Goal: Task Accomplishment & Management: Use online tool/utility

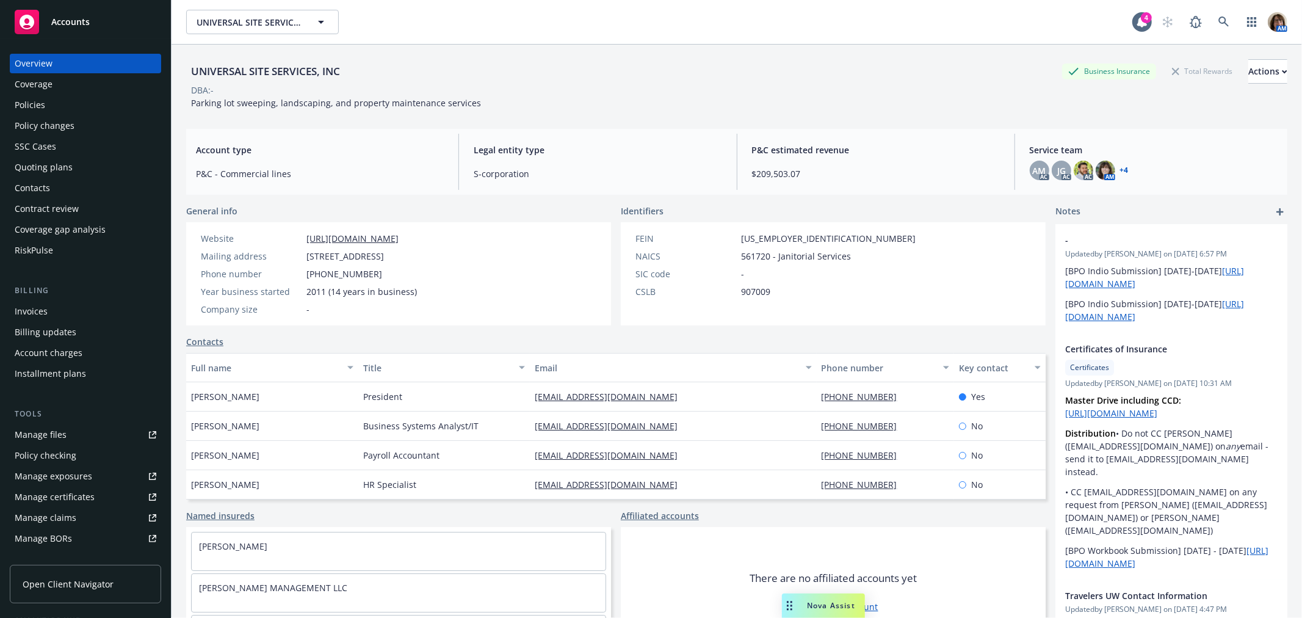
click at [26, 103] on div "Policies" at bounding box center [30, 105] width 31 height 20
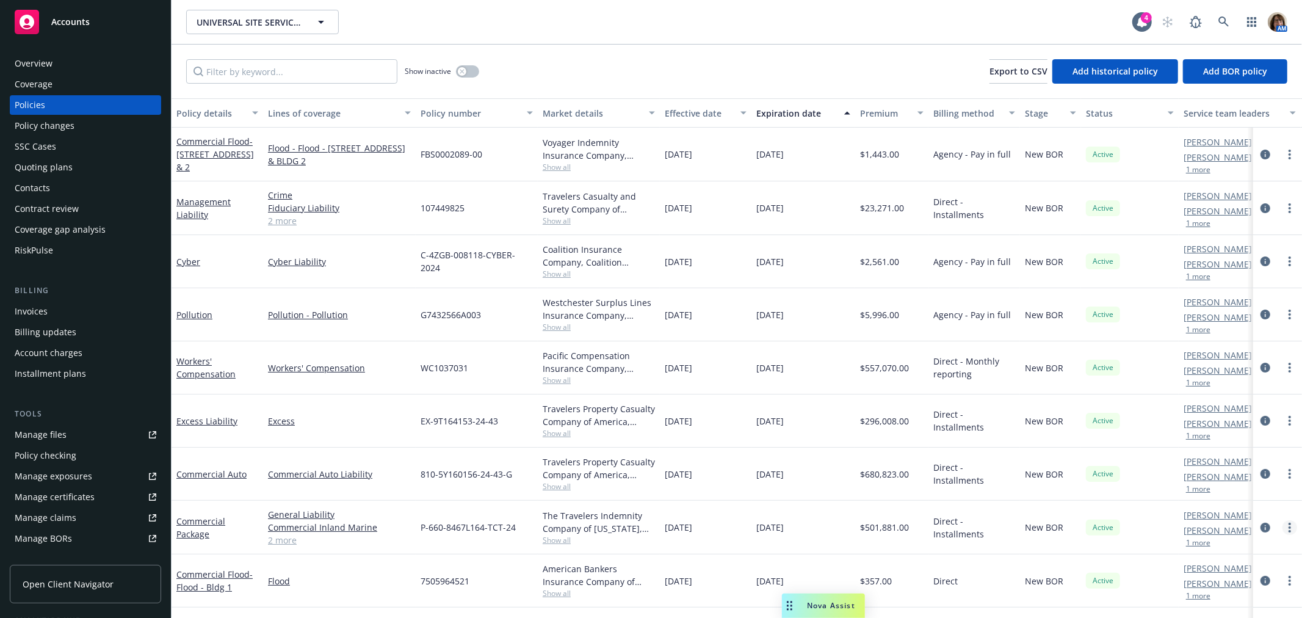
click at [1282, 527] on link "more" at bounding box center [1289, 527] width 15 height 15
click at [1208, 487] on link "Copy logging email" at bounding box center [1224, 488] width 143 height 24
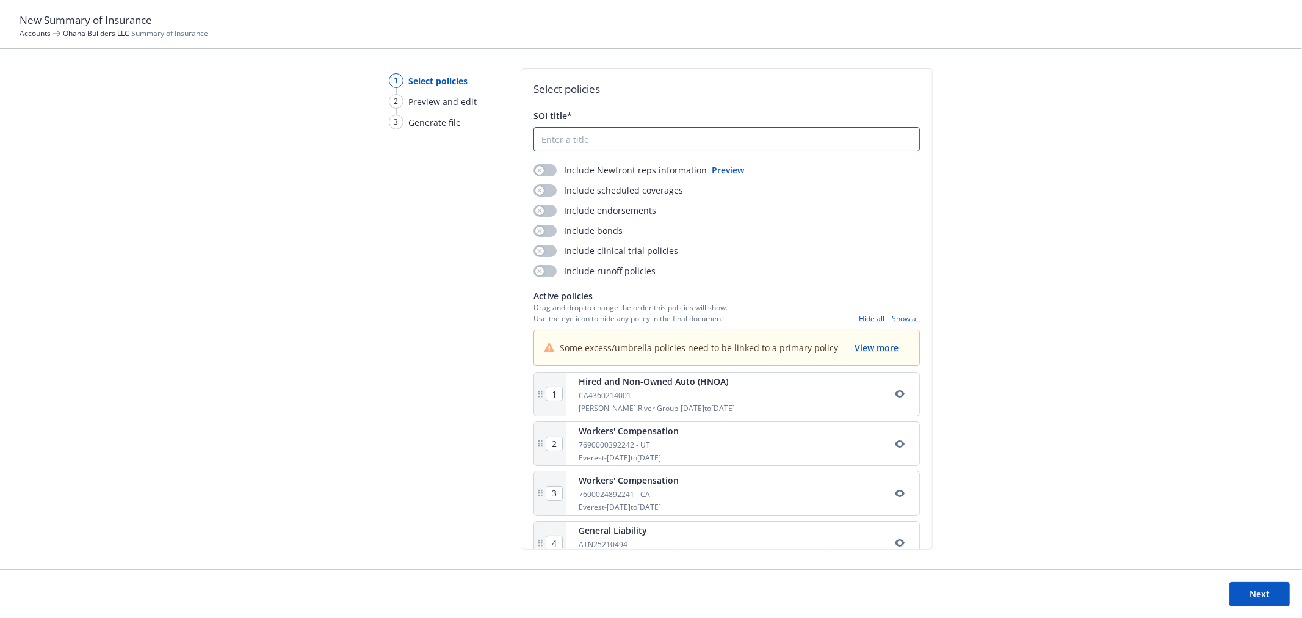
click at [563, 135] on input "SOI title*" at bounding box center [726, 139] width 385 height 23
type input "Summary of Insurance"
click at [723, 168] on button "Preview" at bounding box center [728, 170] width 32 height 13
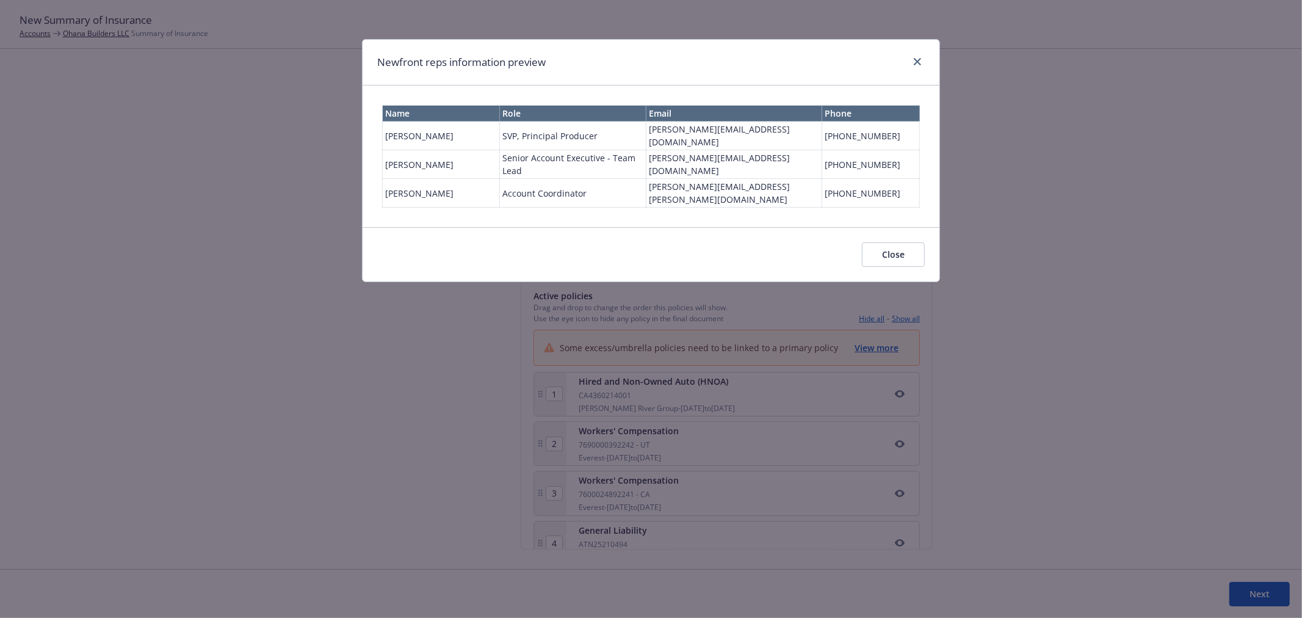
click at [887, 242] on button "Close" at bounding box center [893, 254] width 63 height 24
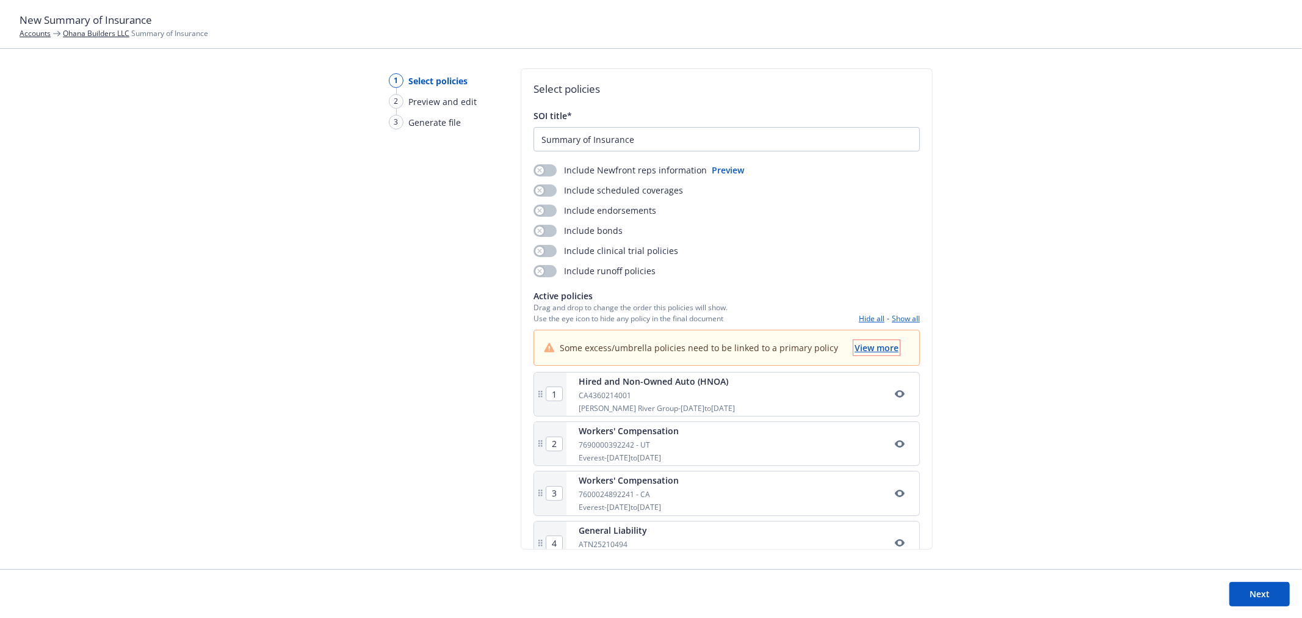
click at [871, 347] on span "View more" at bounding box center [876, 348] width 44 height 12
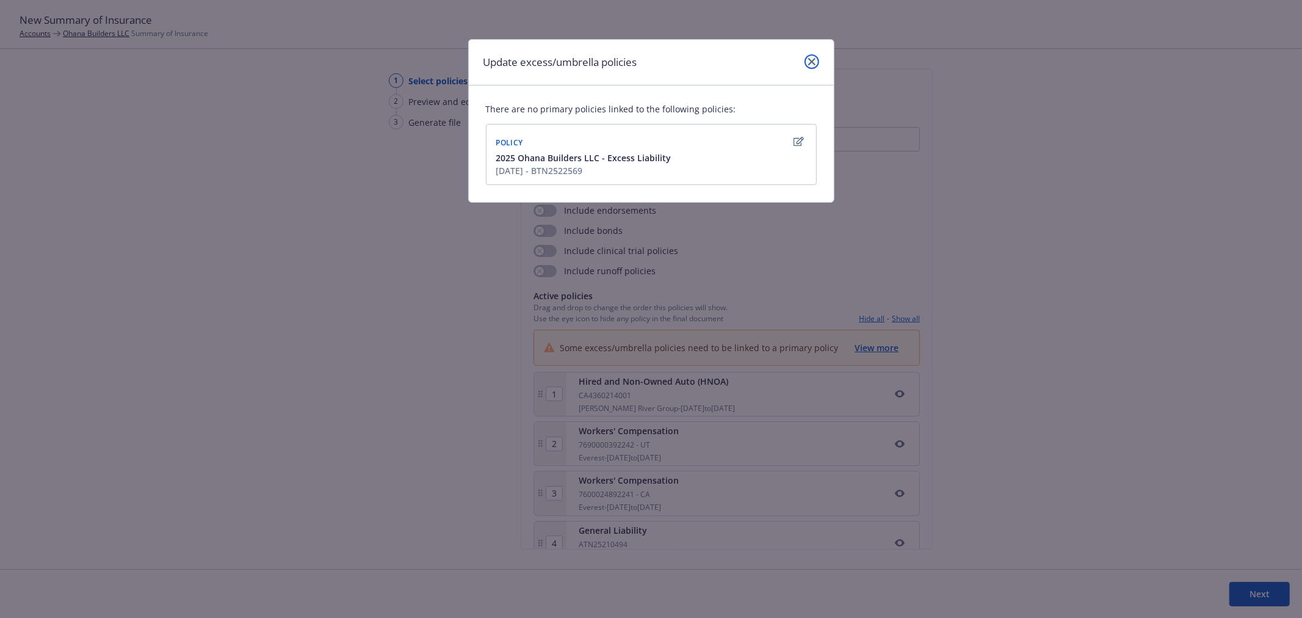
click at [810, 61] on icon "close" at bounding box center [811, 61] width 7 height 7
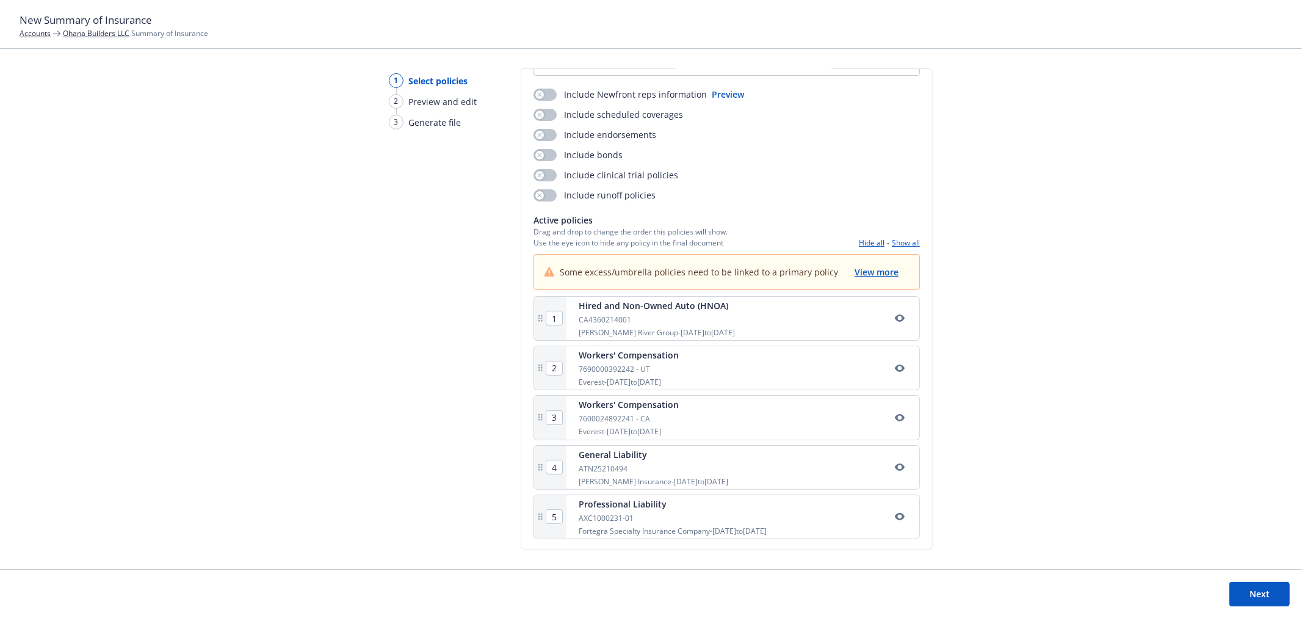
scroll to position [78, 0]
click at [858, 269] on span "View more" at bounding box center [876, 270] width 44 height 12
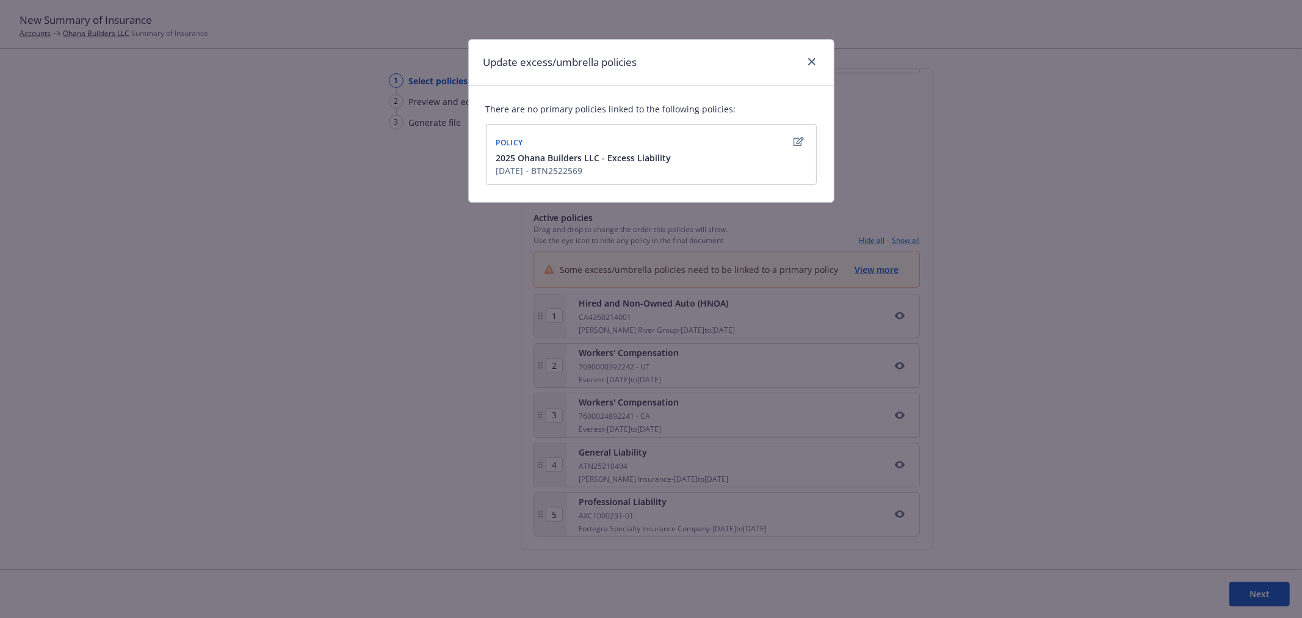
click at [798, 141] on icon "button" at bounding box center [798, 141] width 10 height 9
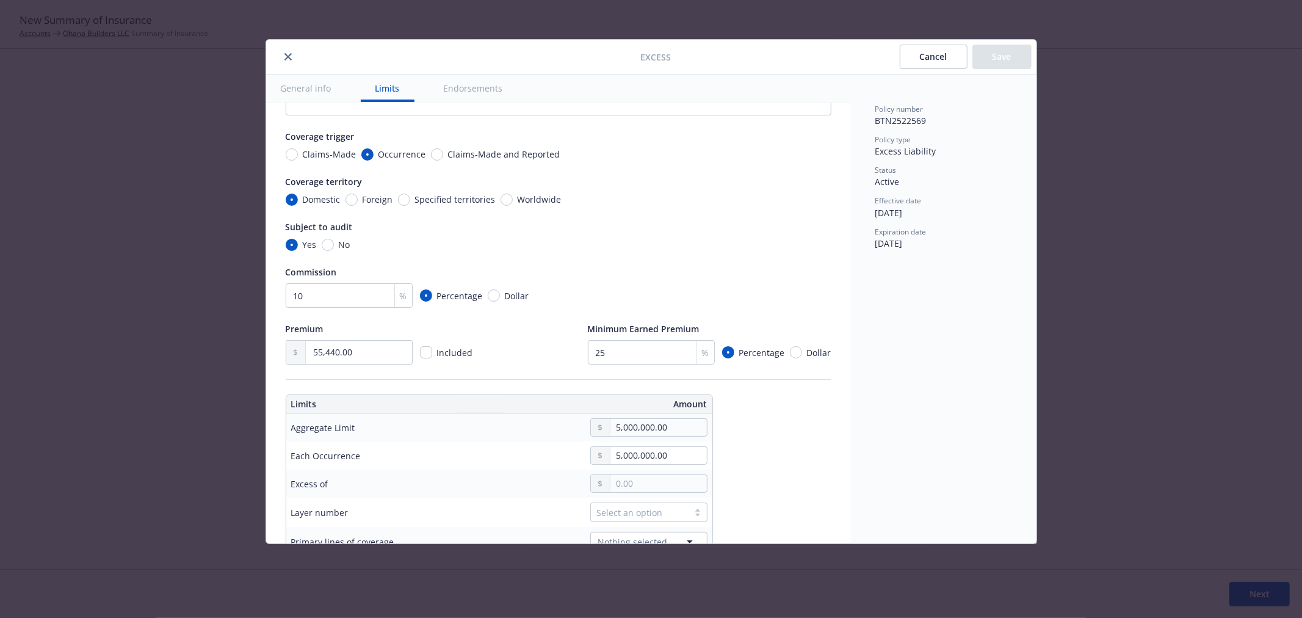
scroll to position [0, 0]
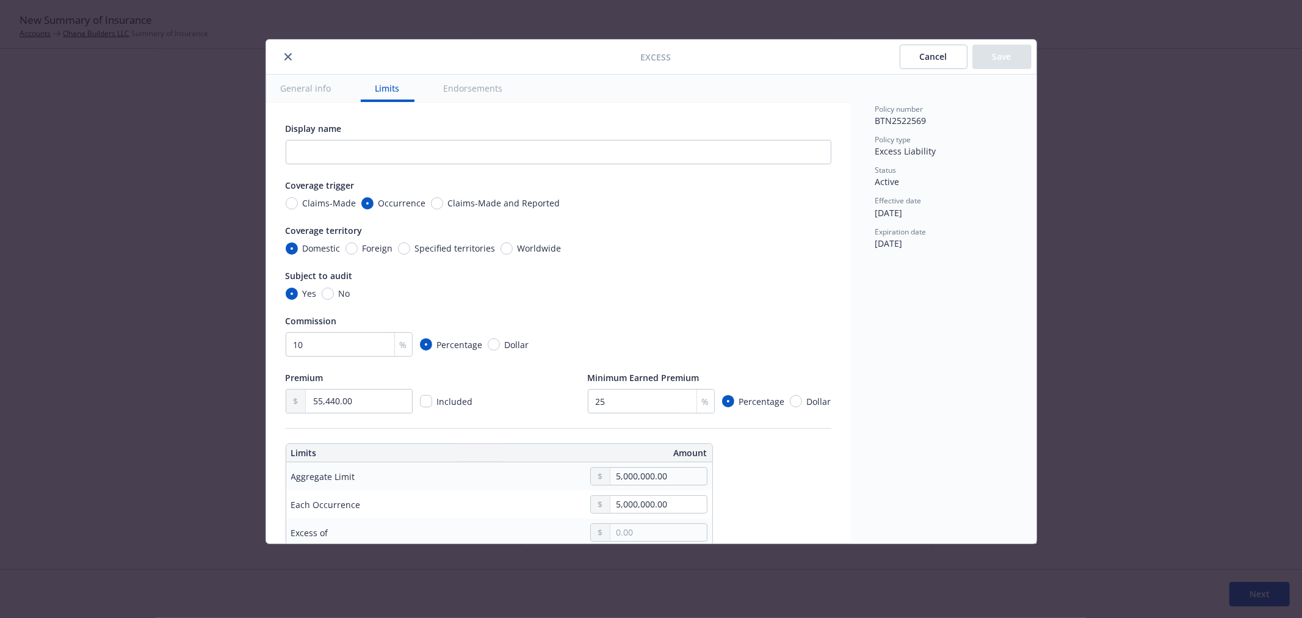
click at [297, 89] on button "General info" at bounding box center [306, 87] width 80 height 27
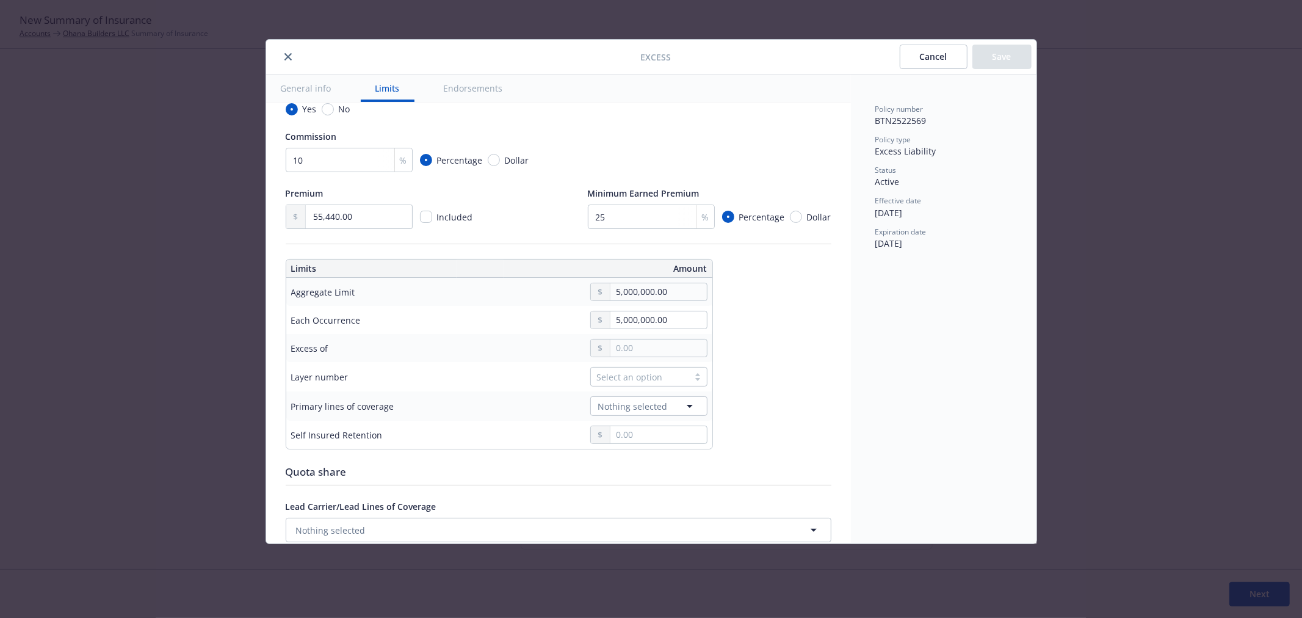
scroll to position [203, 0]
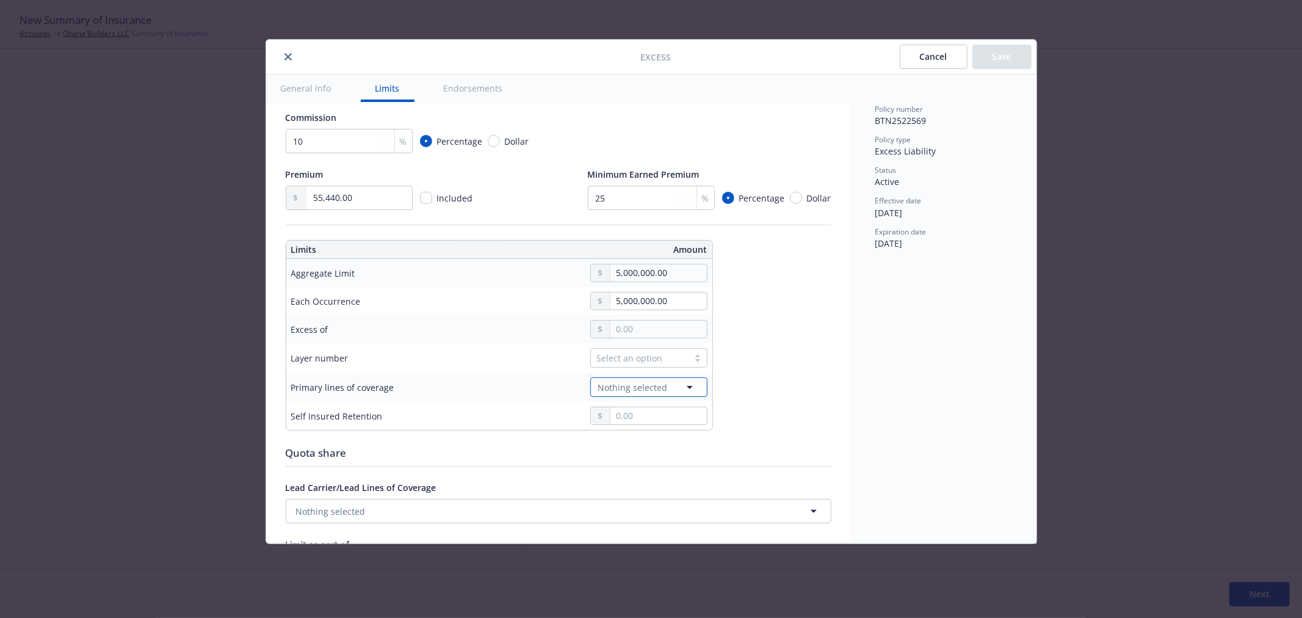
click at [690, 387] on icon "button" at bounding box center [690, 387] width 6 height 3
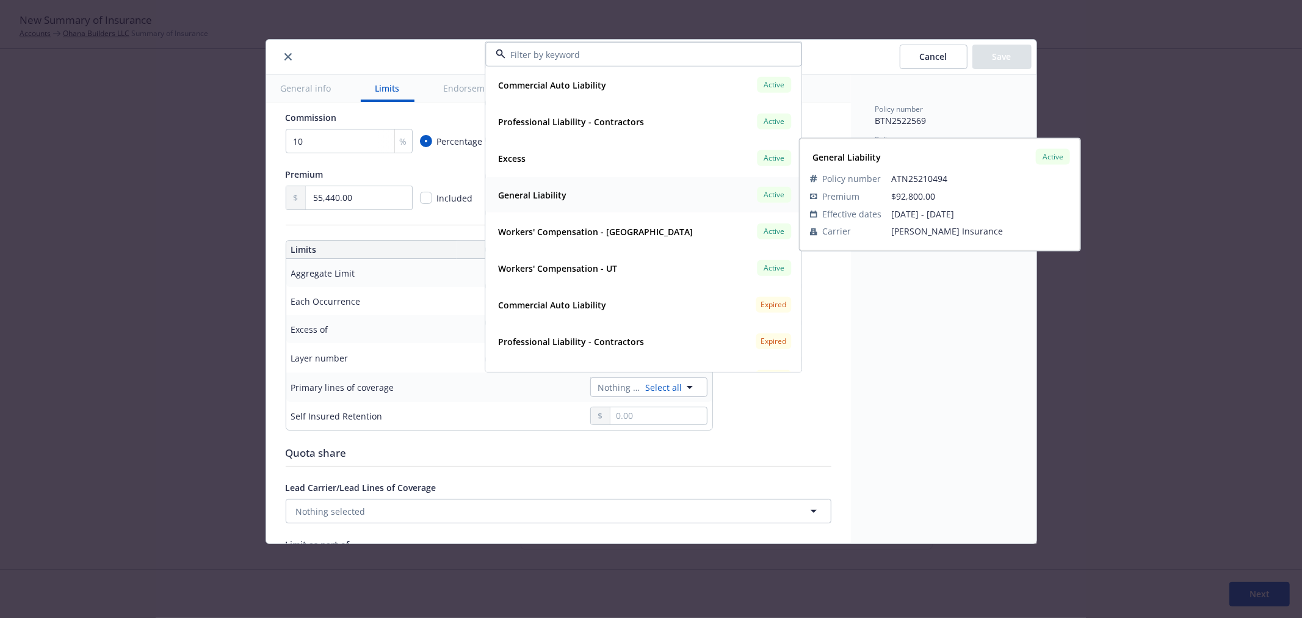
click at [540, 197] on strong "General Liability" at bounding box center [532, 195] width 68 height 12
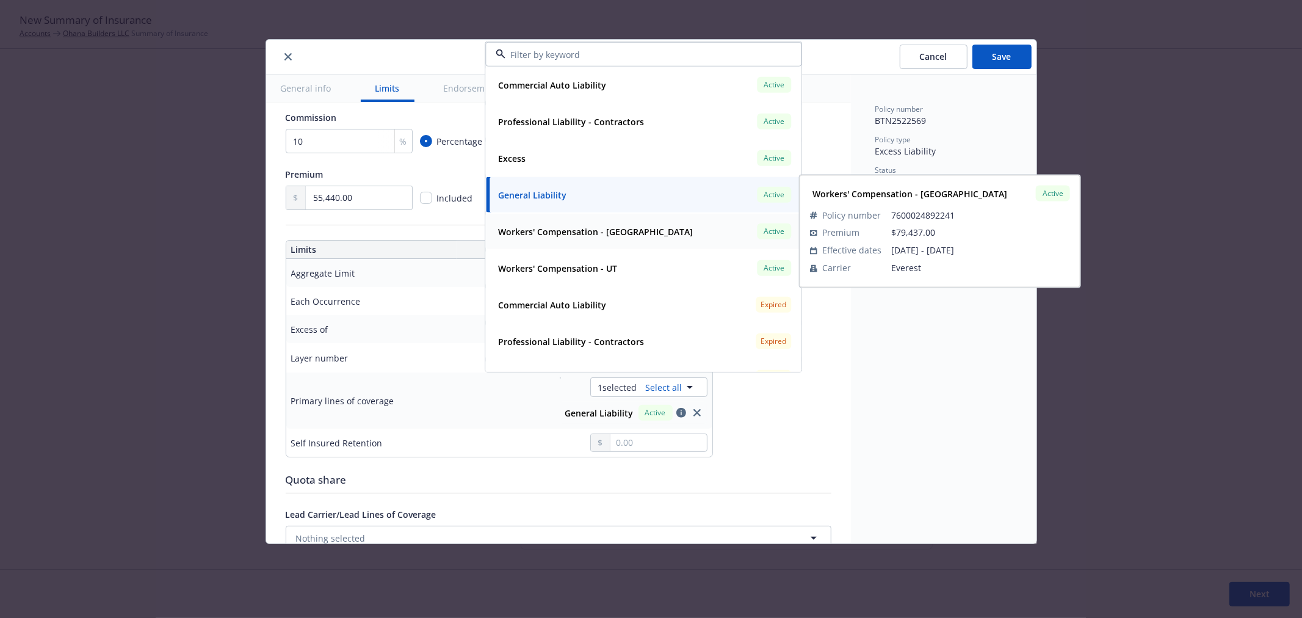
click at [540, 228] on strong "Workers' Compensation - CA" at bounding box center [595, 231] width 195 height 12
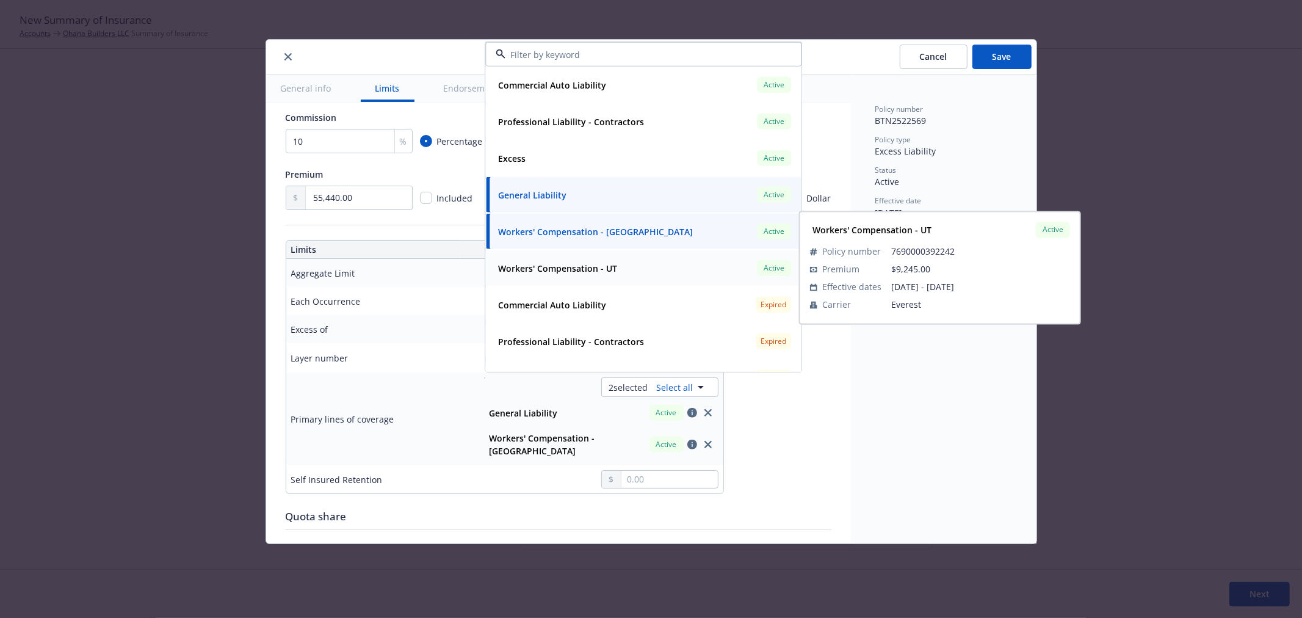
click at [546, 277] on div "Workers' Compensation - UT Active" at bounding box center [643, 268] width 300 height 21
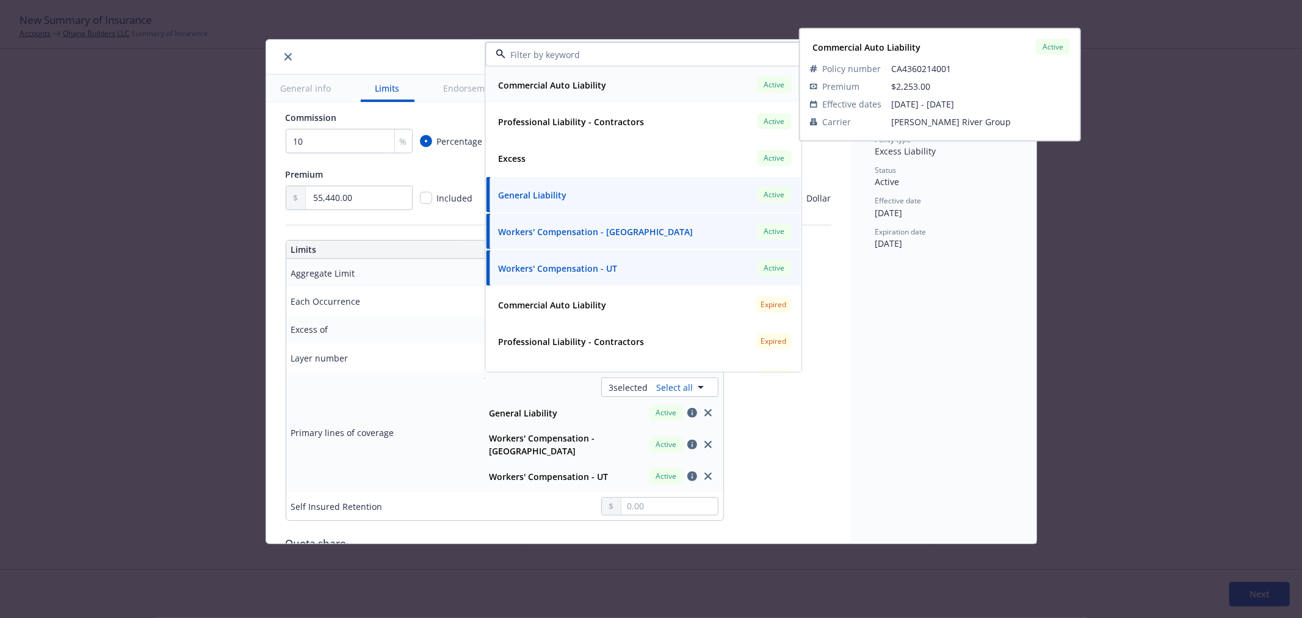
click at [541, 79] on strong "Commercial Auto Liability" at bounding box center [552, 85] width 108 height 12
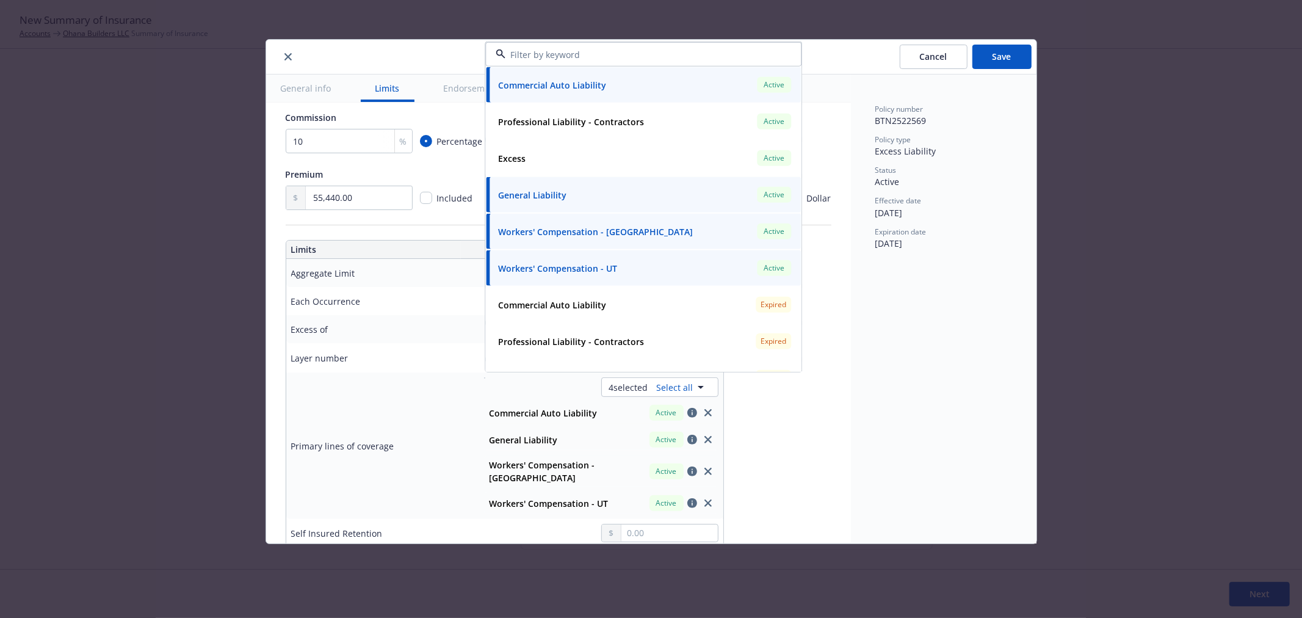
click at [801, 447] on div "Display name Coverage trigger Claims-Made Occurrence Claims-Made and Reported C…" at bounding box center [559, 440] width 546 height 1042
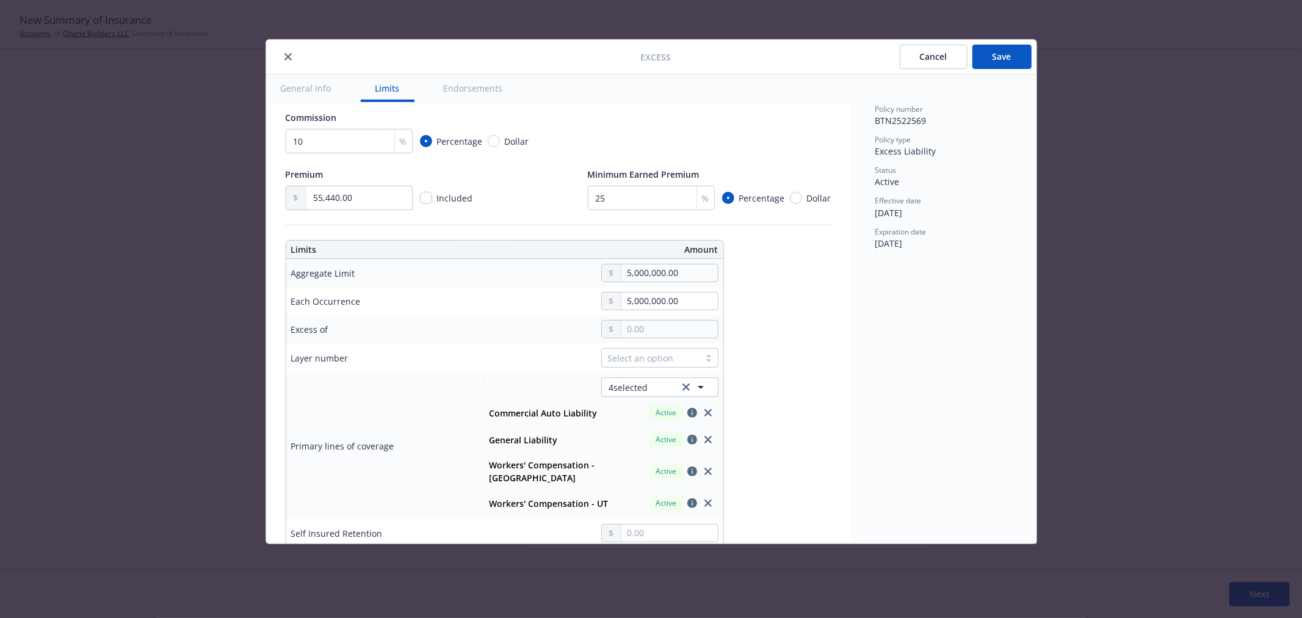
click at [1008, 57] on button "Save" at bounding box center [1001, 57] width 59 height 24
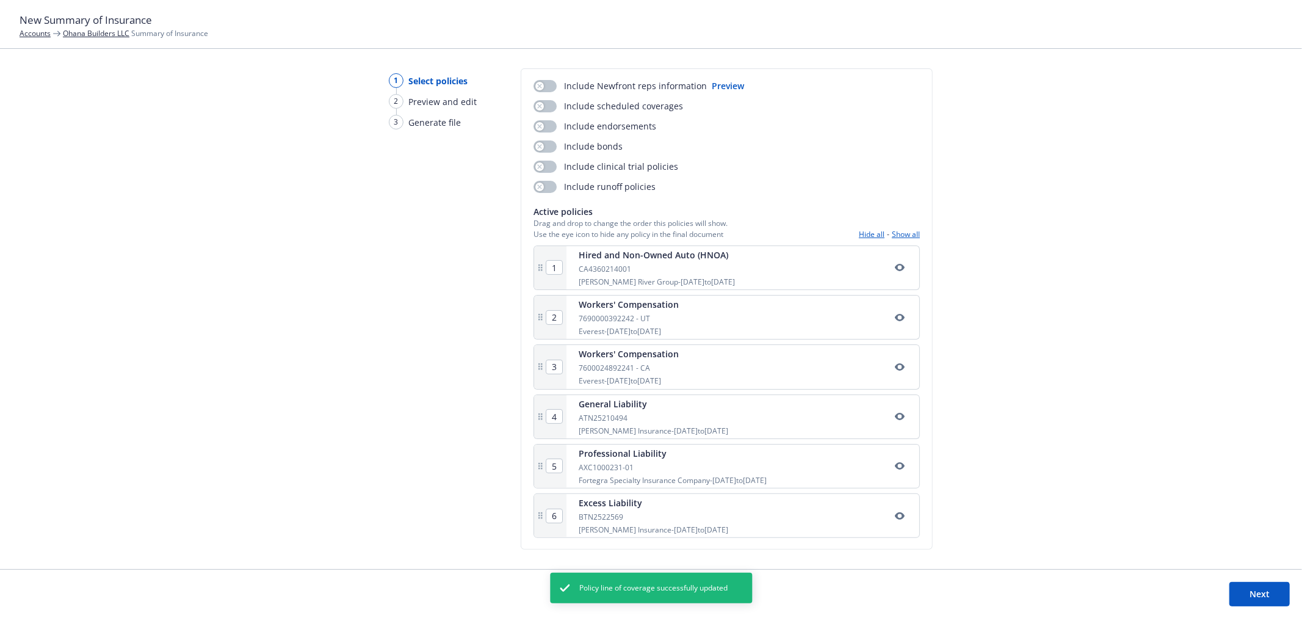
scroll to position [86, 0]
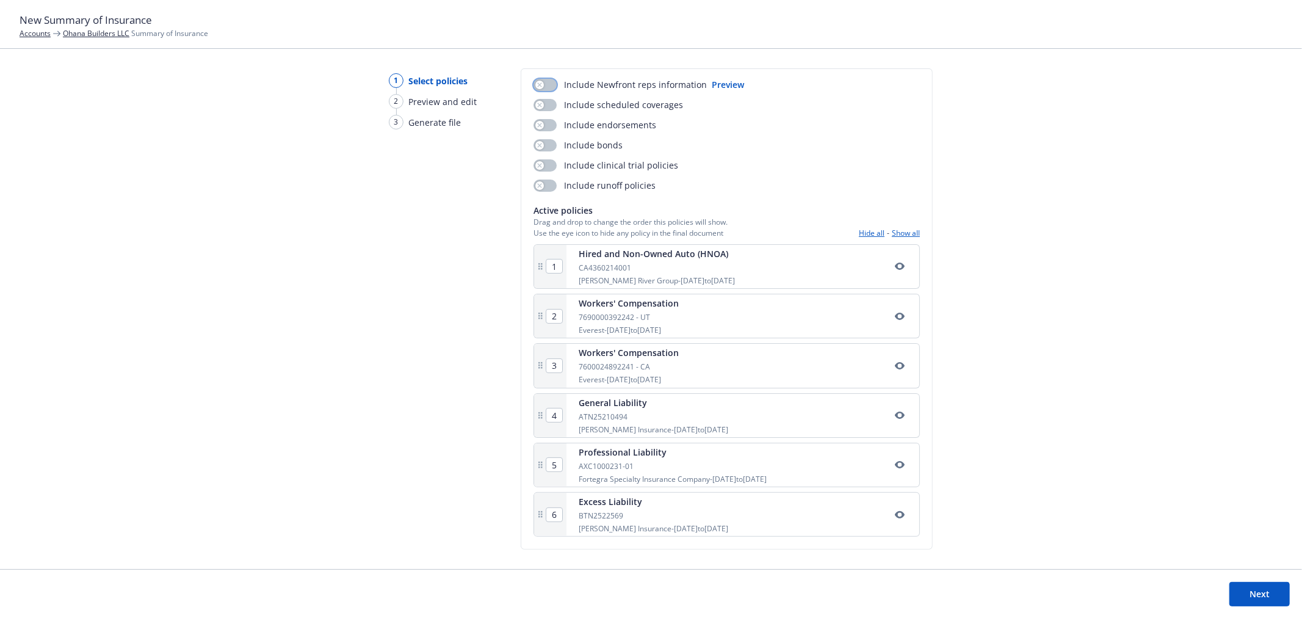
click at [535, 84] on div "button" at bounding box center [539, 85] width 9 height 9
click at [538, 106] on icon "button" at bounding box center [539, 105] width 5 height 5
click at [538, 123] on icon "button" at bounding box center [539, 125] width 5 height 5
click at [1264, 596] on button "Next" at bounding box center [1259, 594] width 60 height 24
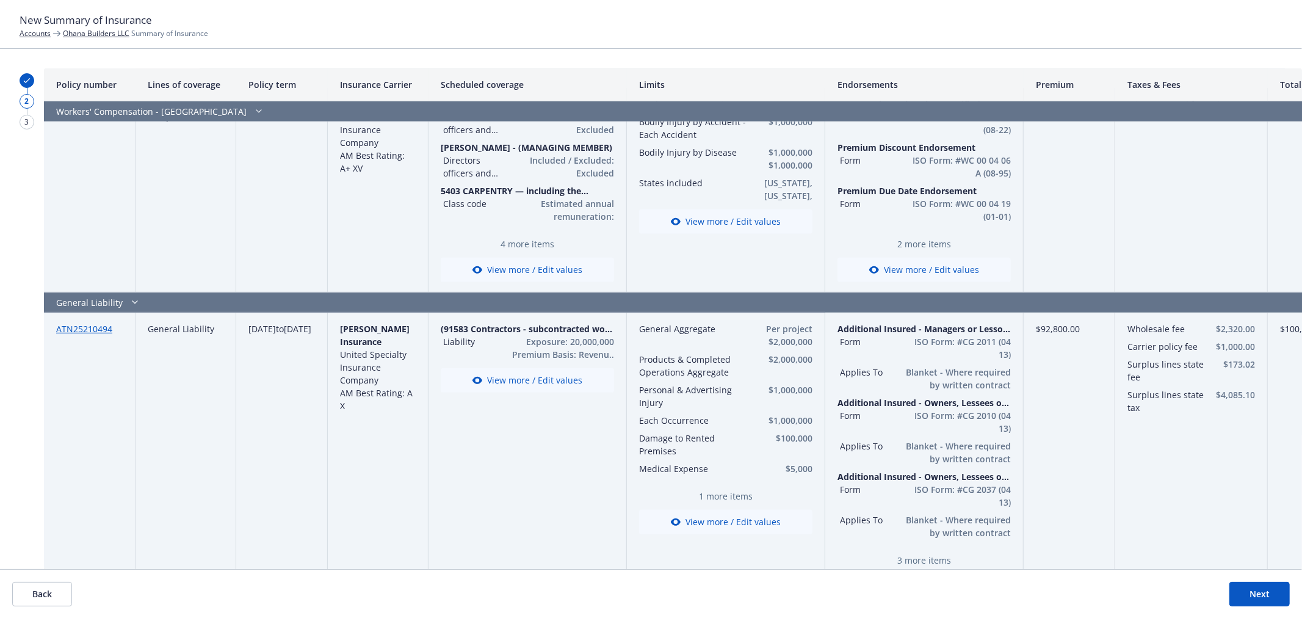
scroll to position [410, 0]
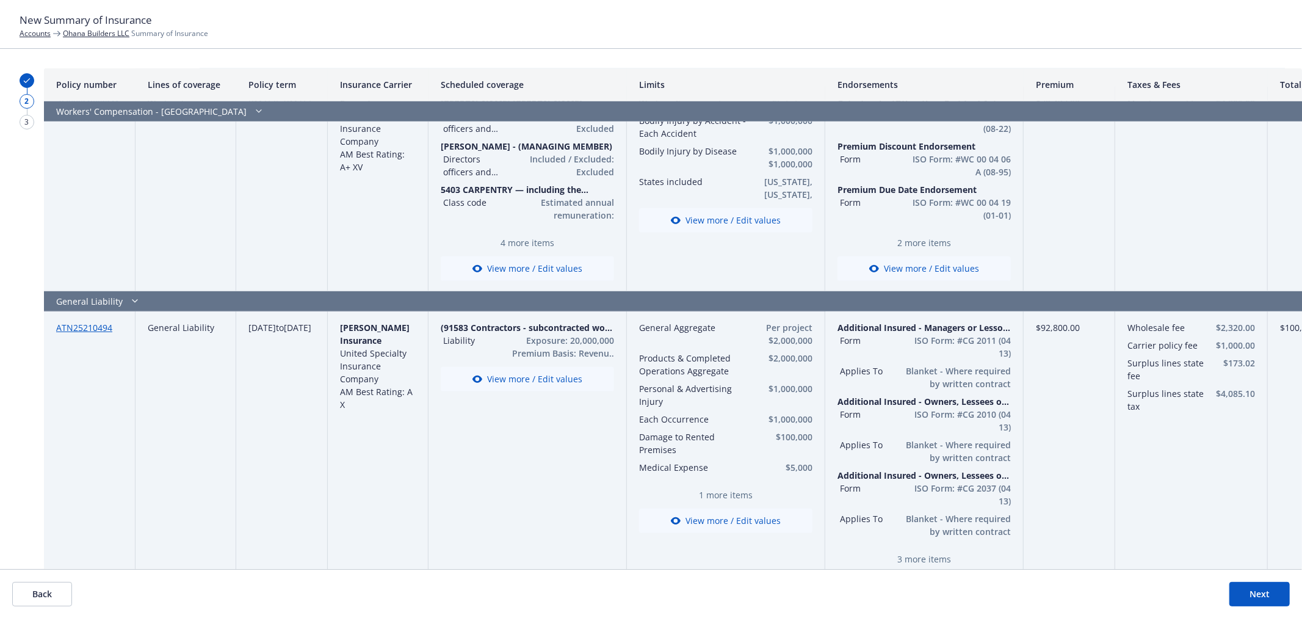
click at [1264, 600] on button "Next" at bounding box center [1259, 594] width 60 height 24
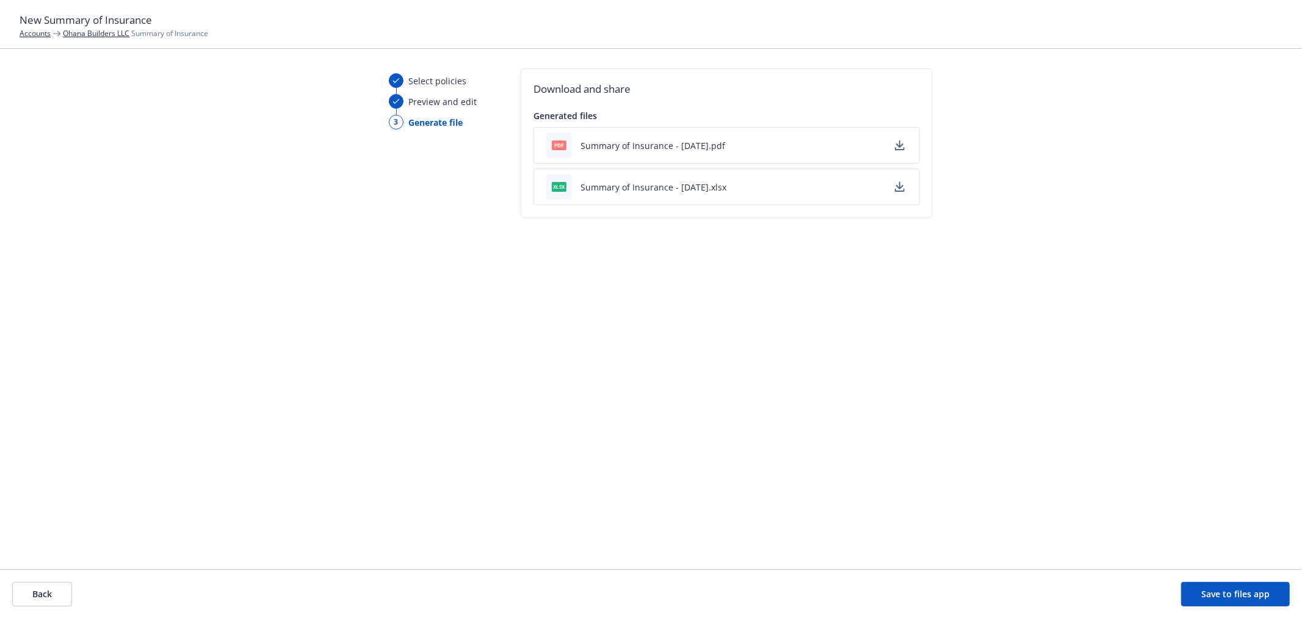
click at [618, 142] on button "Summary of Insurance - 09/29/2025.pdf" at bounding box center [652, 145] width 145 height 13
click at [37, 588] on button "Back" at bounding box center [42, 594] width 60 height 24
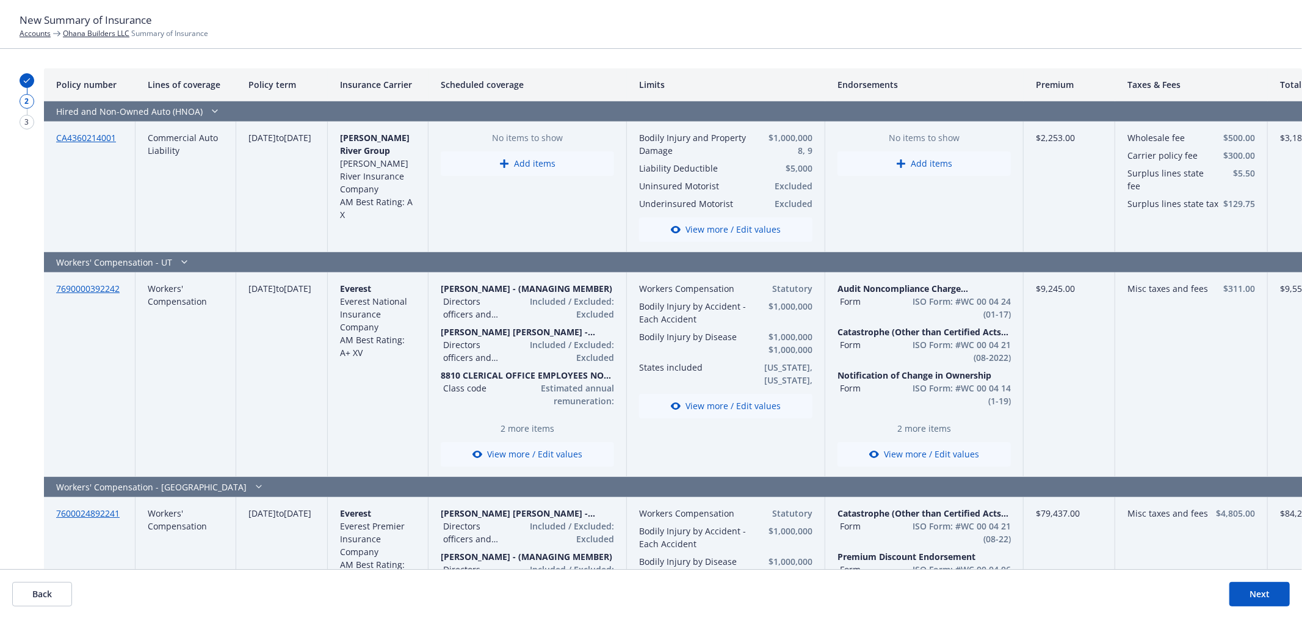
click at [502, 454] on button "View more / Edit values" at bounding box center [527, 454] width 173 height 24
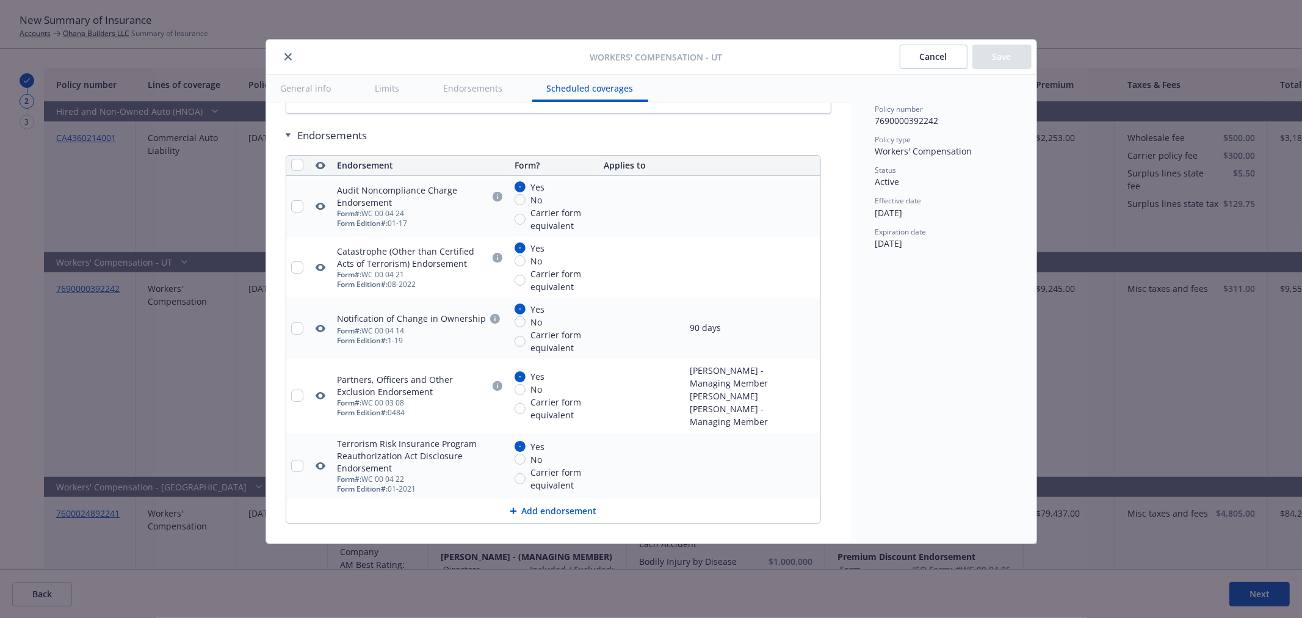
scroll to position [1562, 0]
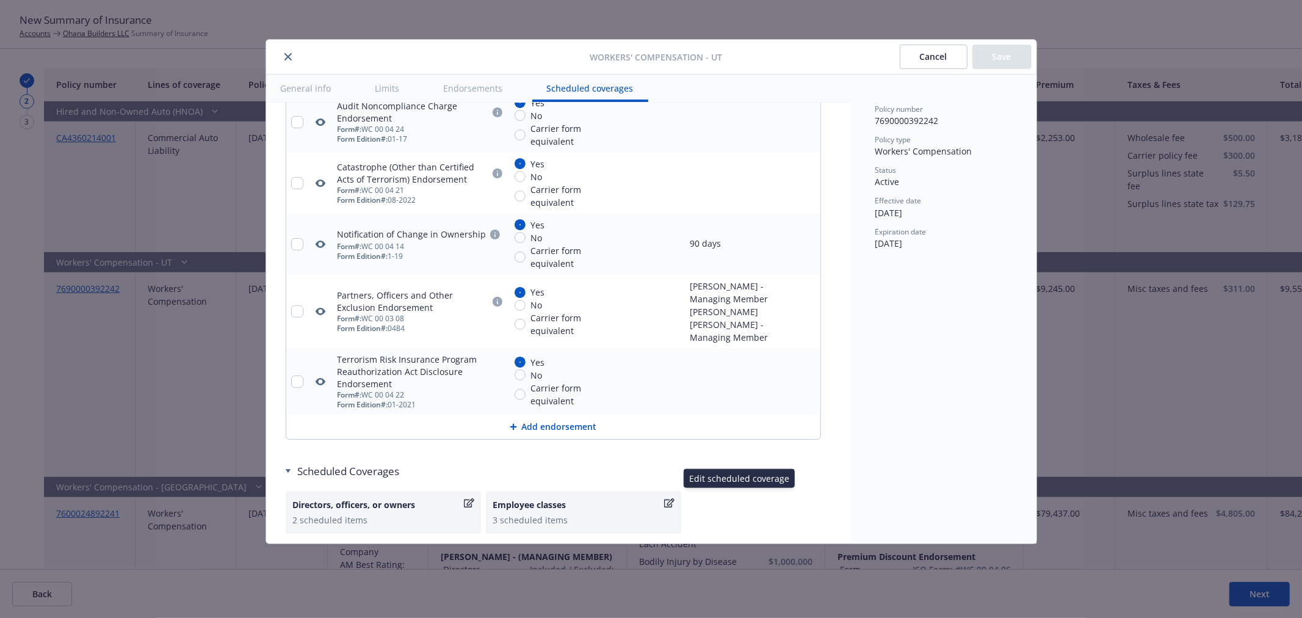
click at [668, 498] on icon "button" at bounding box center [669, 503] width 10 height 10
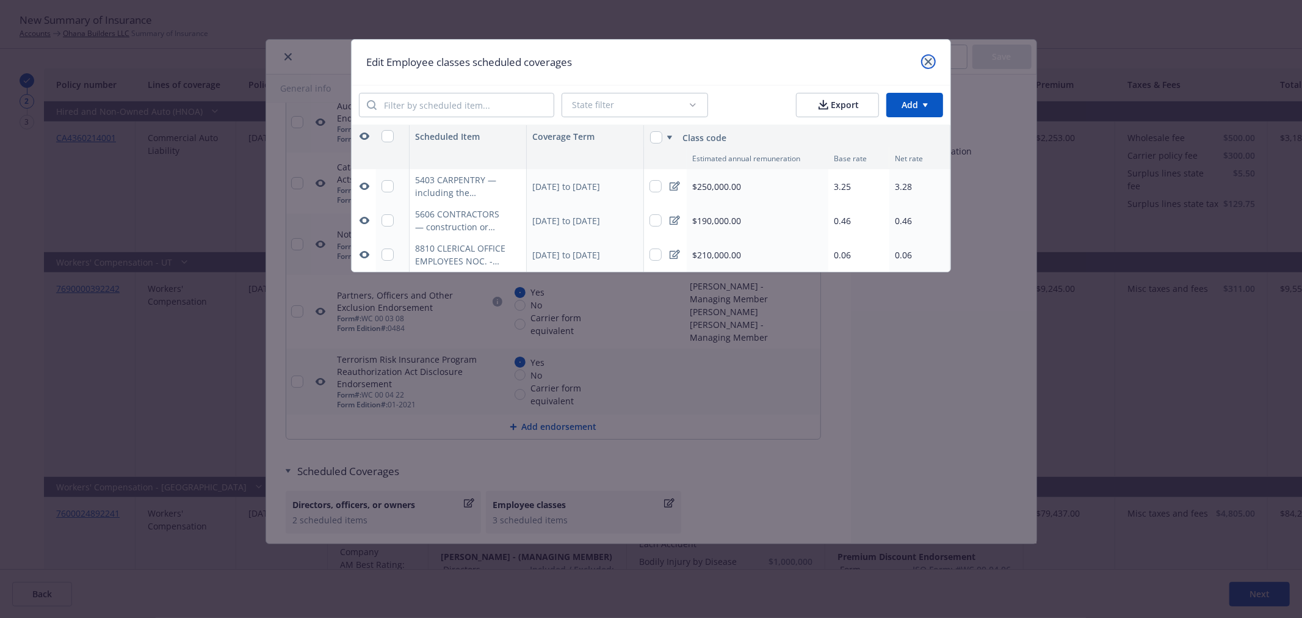
click at [928, 59] on icon "close" at bounding box center [928, 61] width 7 height 7
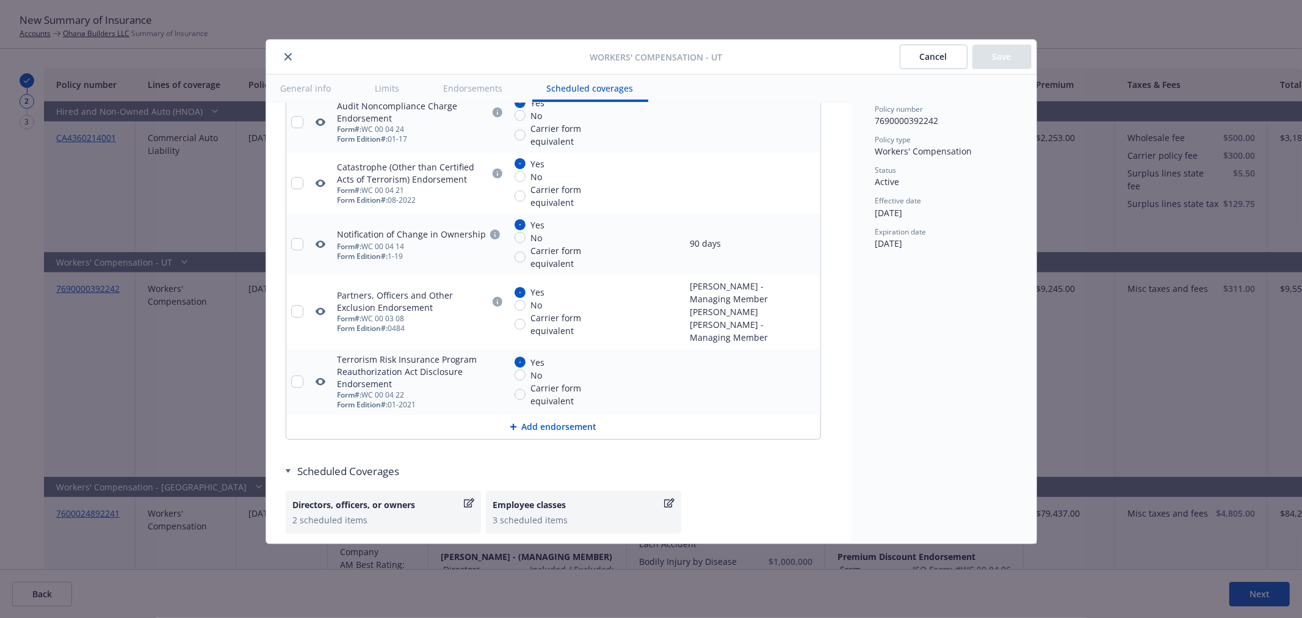
click at [284, 53] on icon "close" at bounding box center [287, 56] width 7 height 7
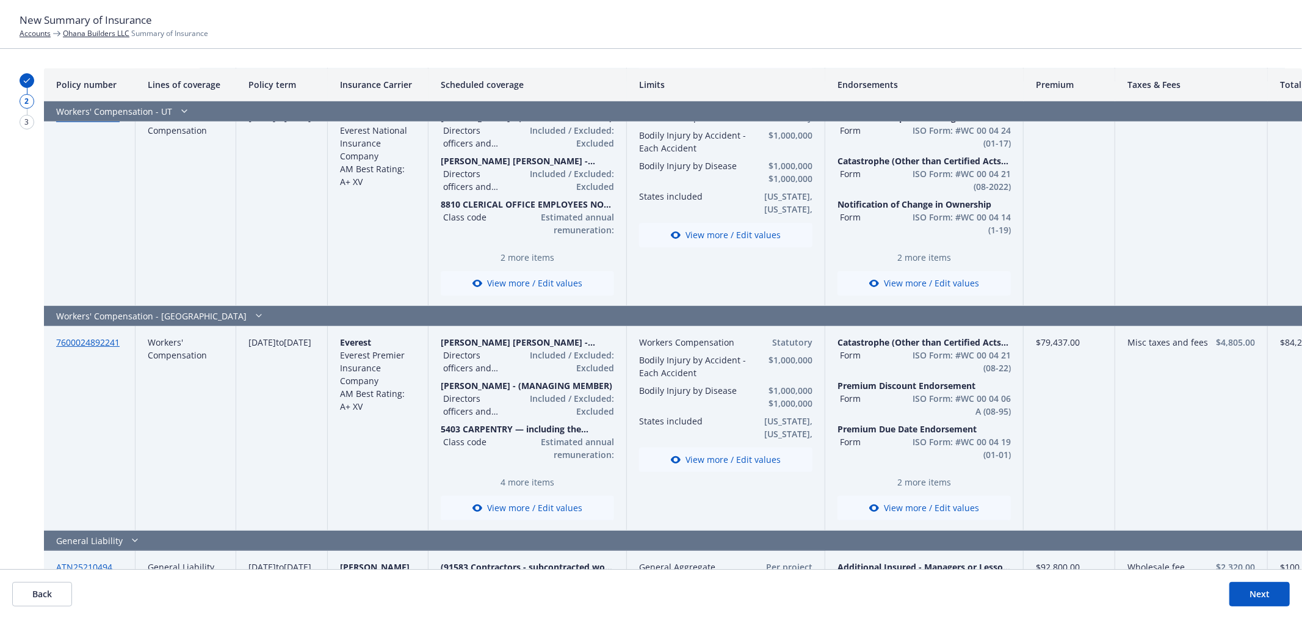
scroll to position [203, 0]
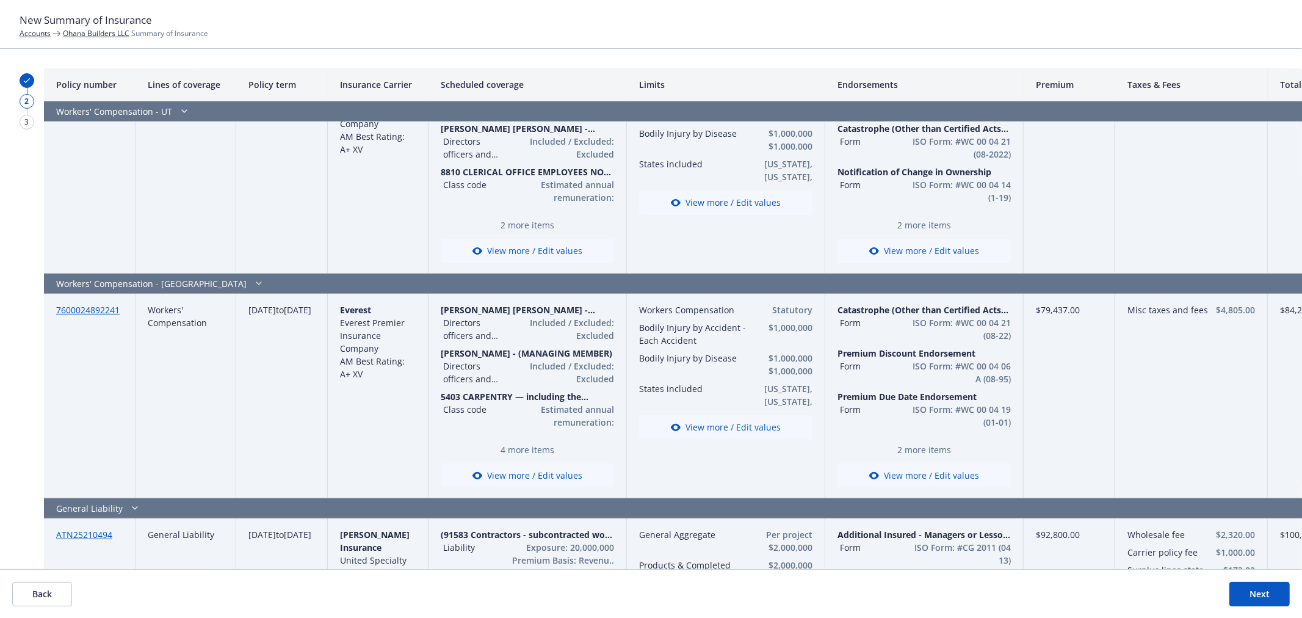
click at [1248, 598] on button "Next" at bounding box center [1259, 594] width 60 height 24
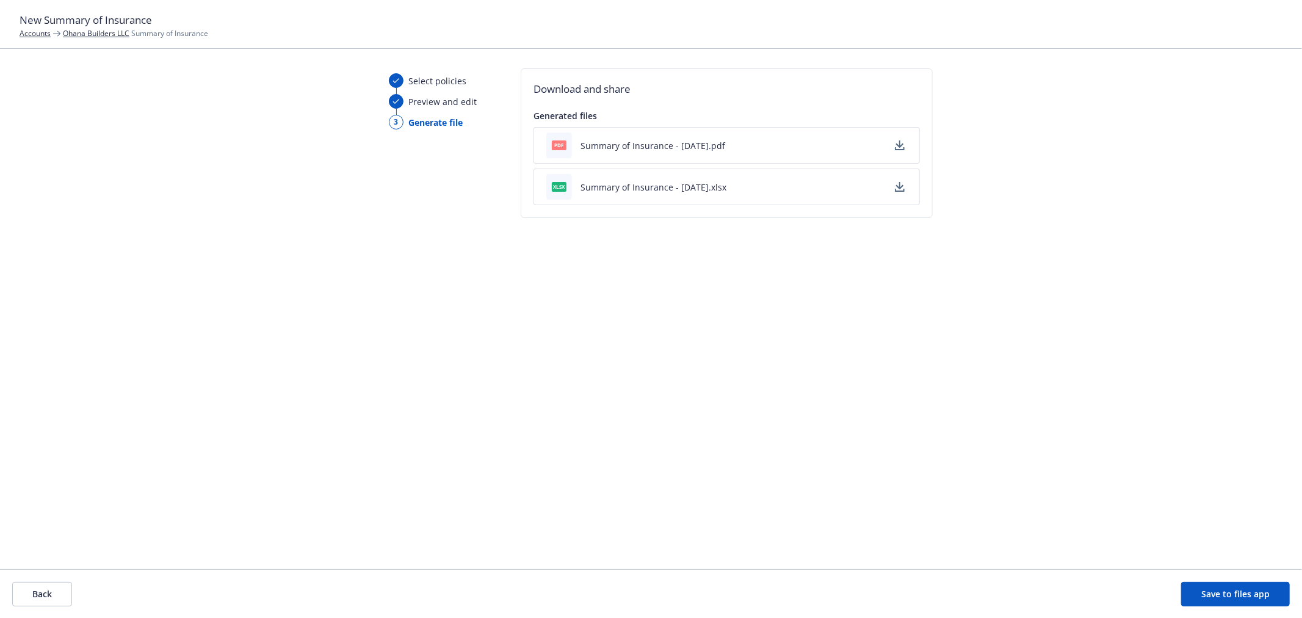
click at [621, 186] on button "Summary of Insurance - 09/29/2025.xlsx" at bounding box center [653, 187] width 146 height 13
click at [46, 594] on button "Back" at bounding box center [42, 594] width 60 height 24
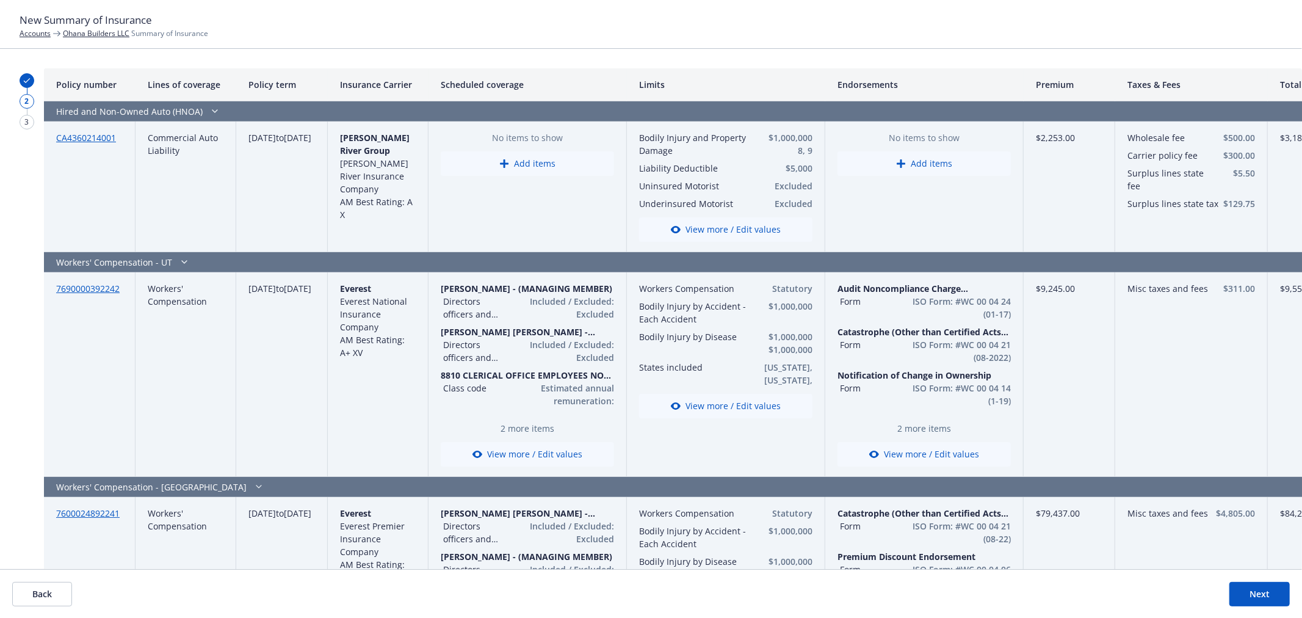
click at [1266, 594] on button "Next" at bounding box center [1259, 594] width 60 height 24
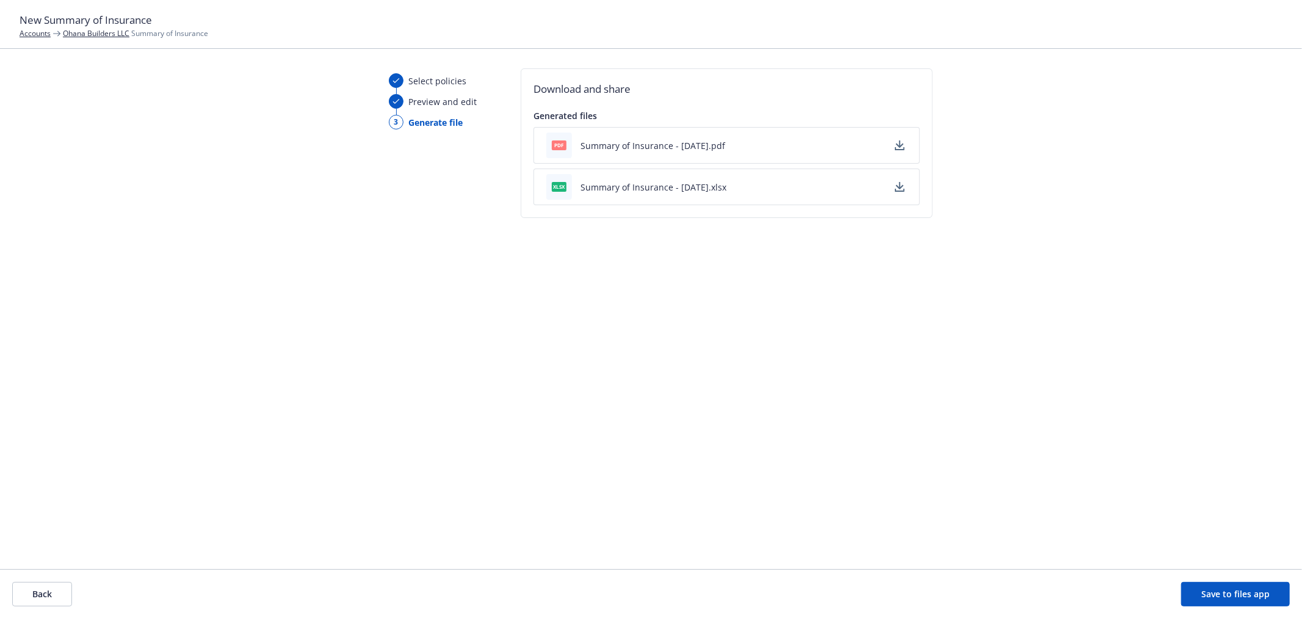
click at [630, 142] on button "Summary of Insurance - 09/29/2025.pdf" at bounding box center [652, 145] width 145 height 13
click at [1224, 595] on button "Save to files app" at bounding box center [1235, 594] width 109 height 24
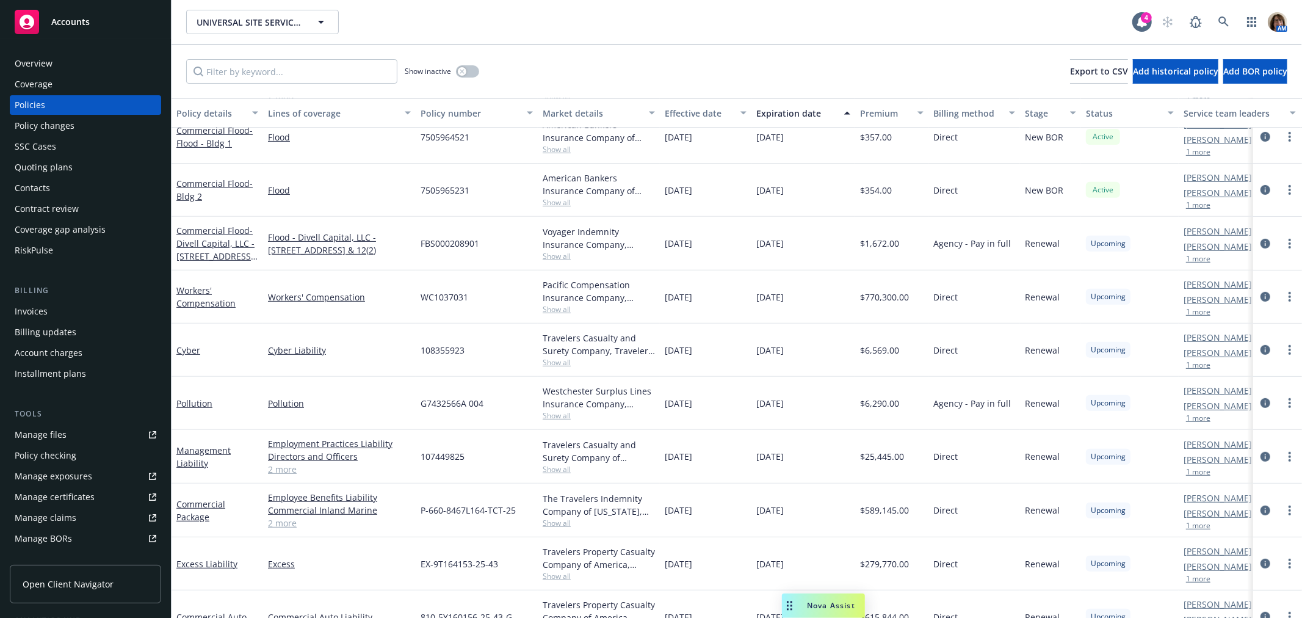
scroll to position [444, 0]
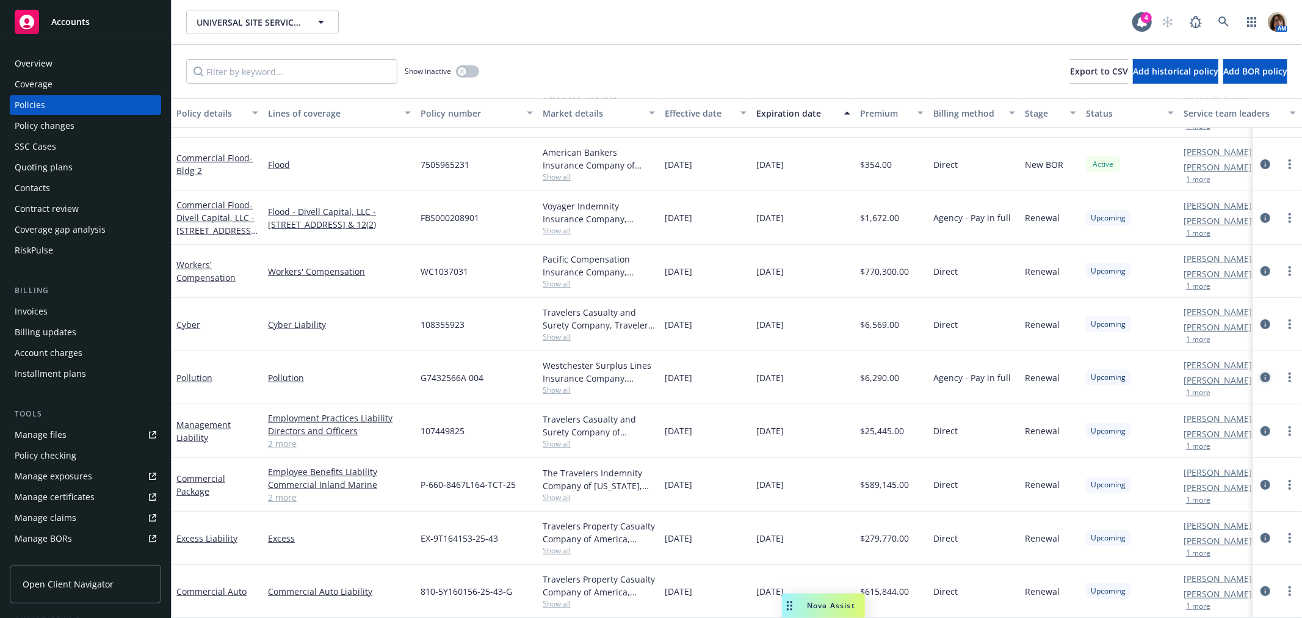
click at [1260, 372] on icon "circleInformation" at bounding box center [1265, 377] width 10 height 10
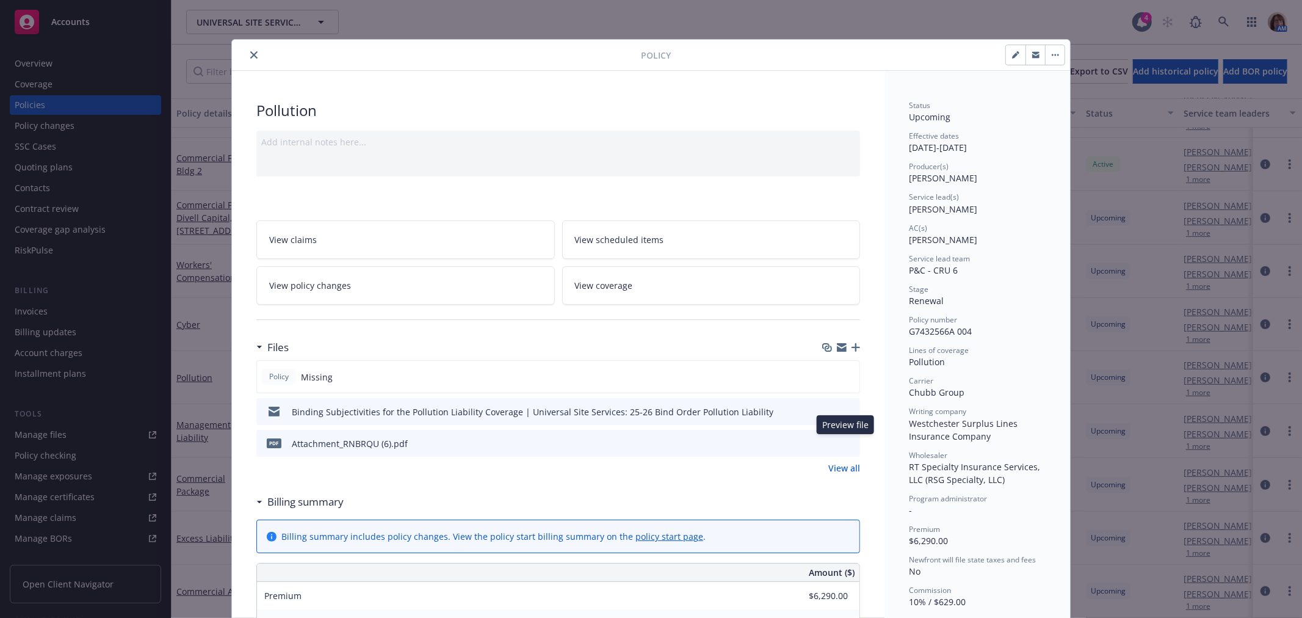
click at [844, 441] on icon "preview file" at bounding box center [848, 442] width 11 height 9
click at [253, 52] on button "close" at bounding box center [254, 55] width 15 height 15
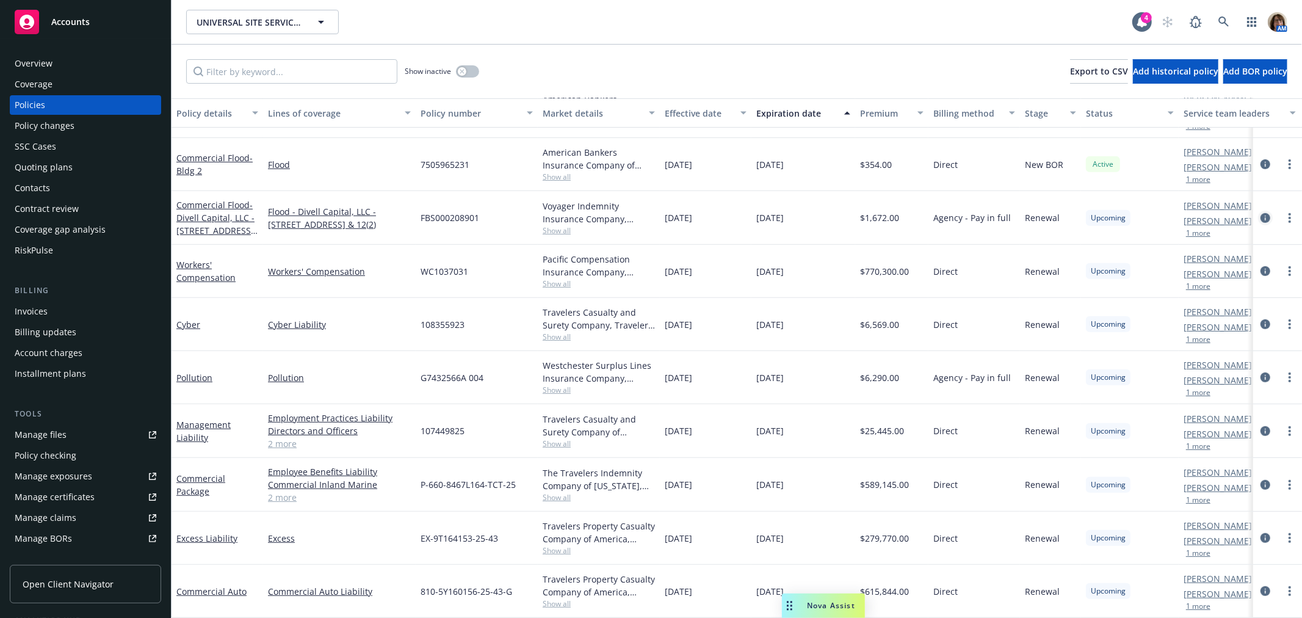
click at [1260, 213] on icon "circleInformation" at bounding box center [1265, 218] width 10 height 10
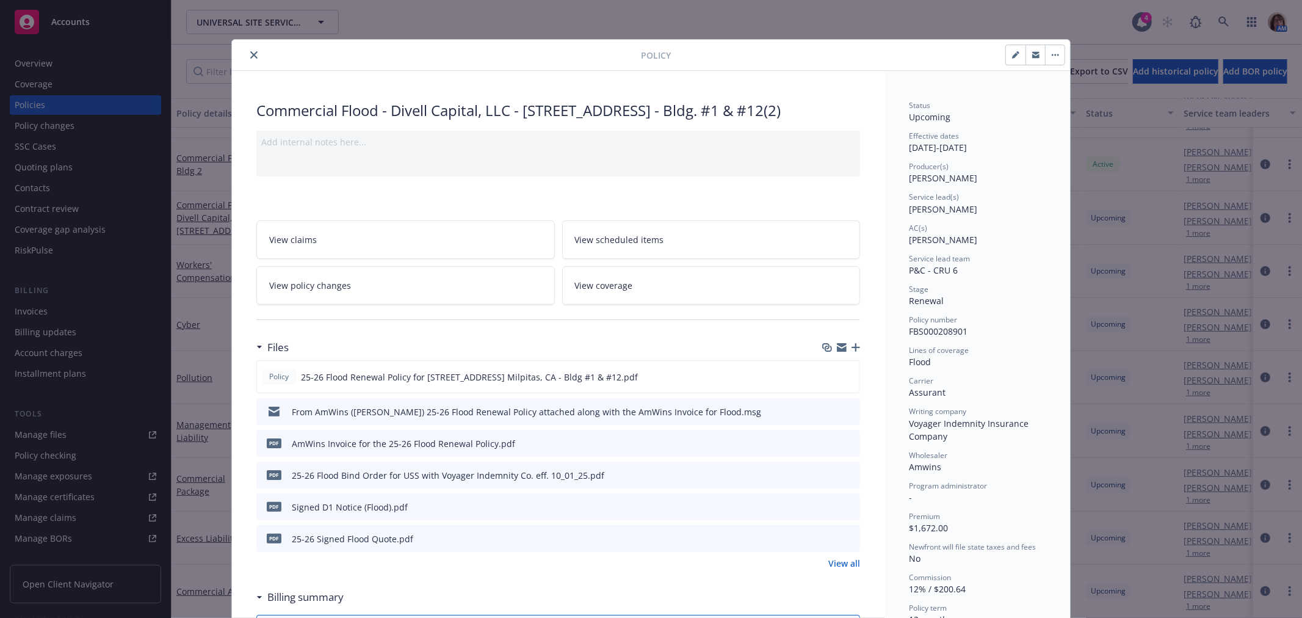
click at [250, 56] on icon "close" at bounding box center [253, 54] width 7 height 7
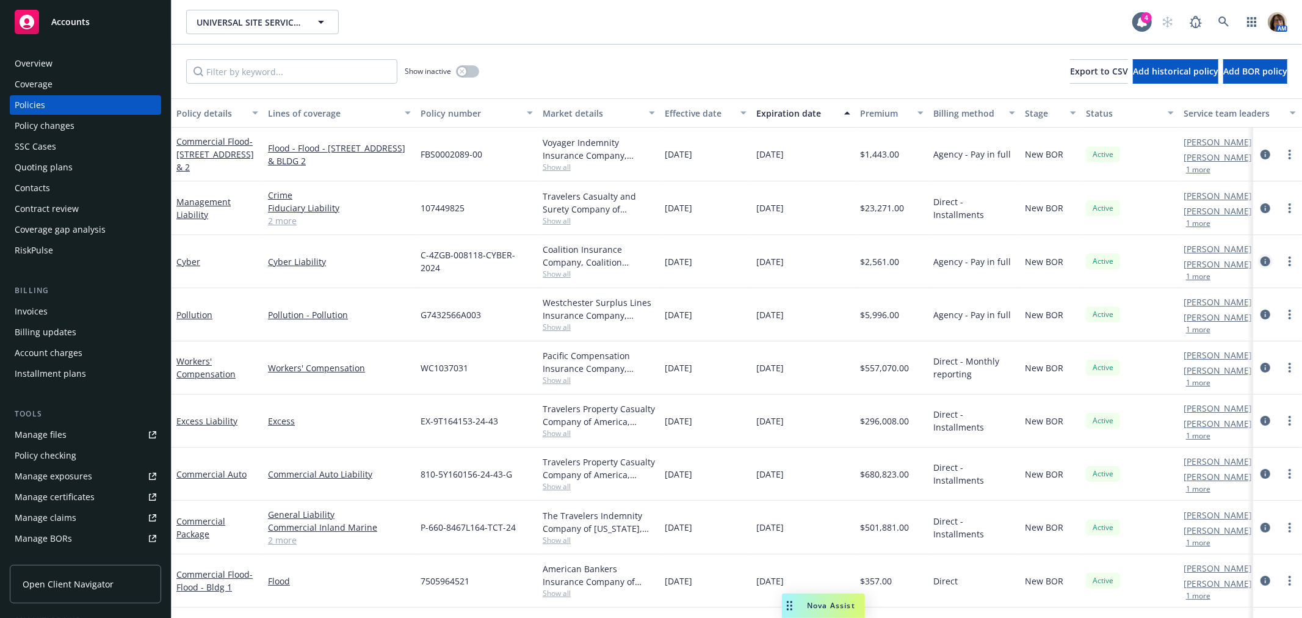
click at [1260, 259] on icon "circleInformation" at bounding box center [1265, 261] width 10 height 10
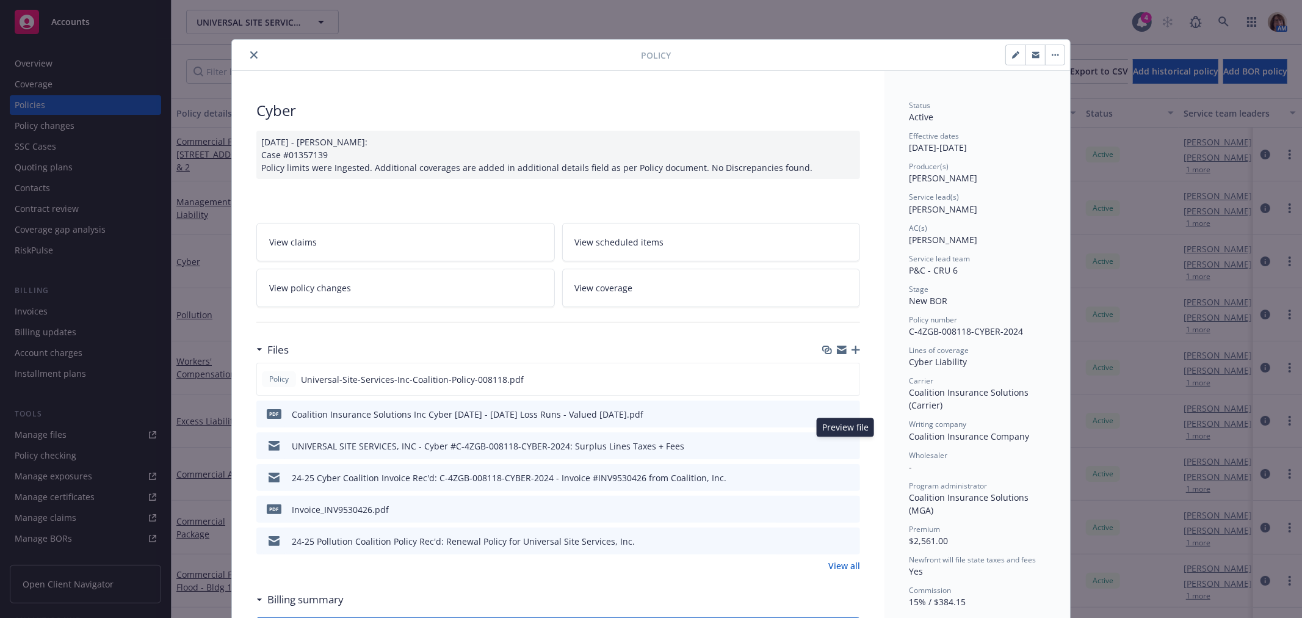
click at [844, 446] on icon "preview file" at bounding box center [848, 445] width 11 height 9
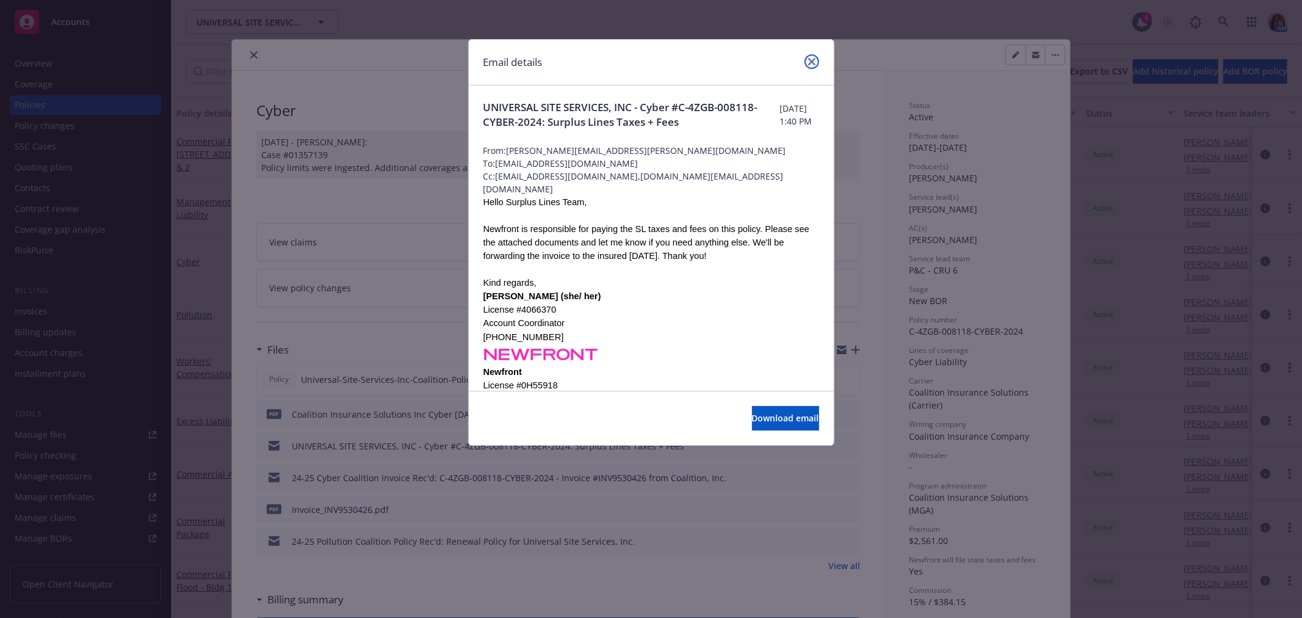
click at [810, 59] on icon "close" at bounding box center [811, 61] width 7 height 7
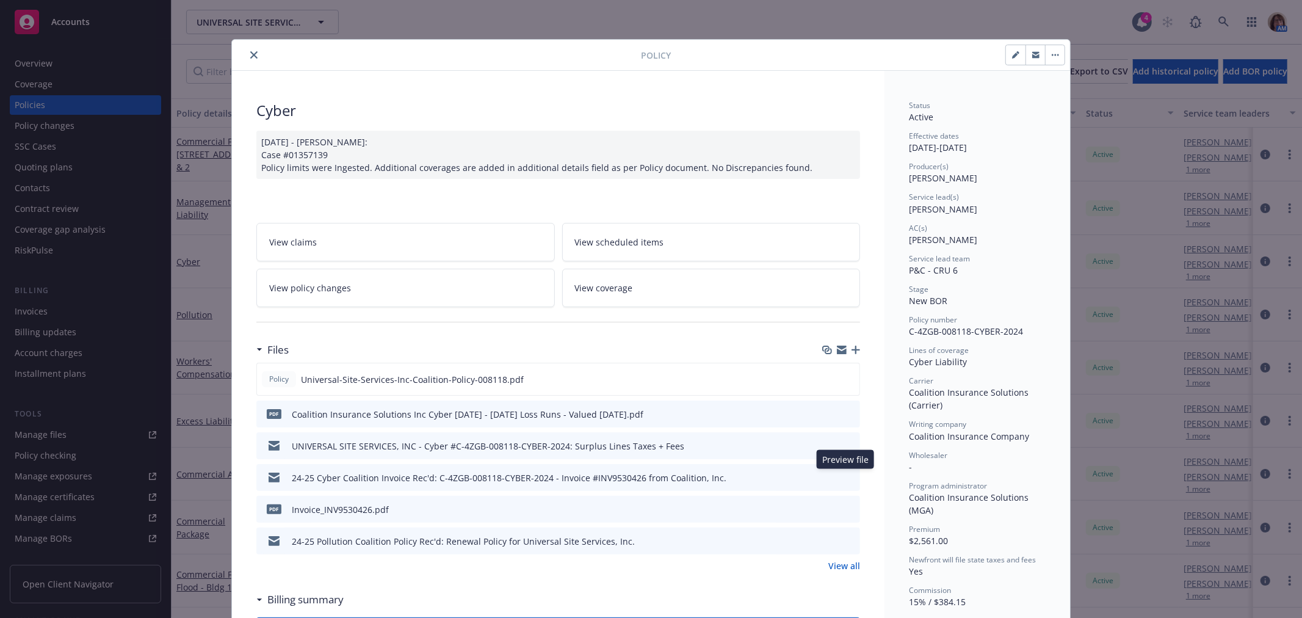
click at [843, 477] on icon "preview file" at bounding box center [848, 476] width 11 height 9
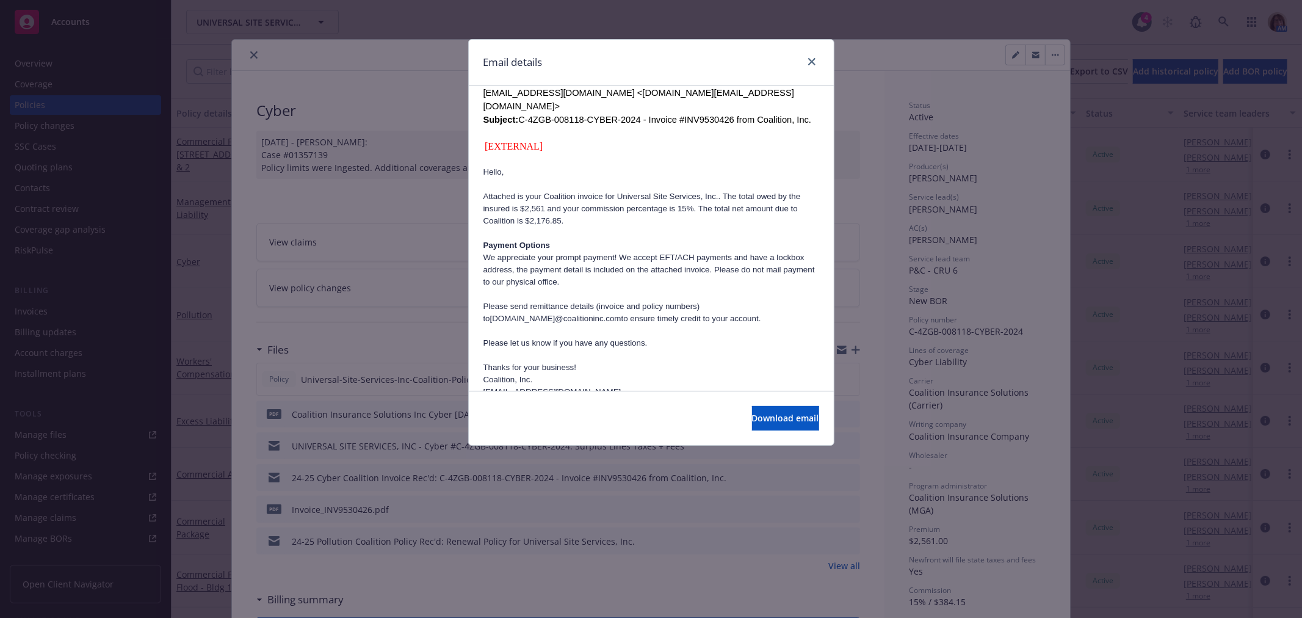
scroll to position [406, 0]
click at [813, 62] on icon "close" at bounding box center [811, 61] width 7 height 7
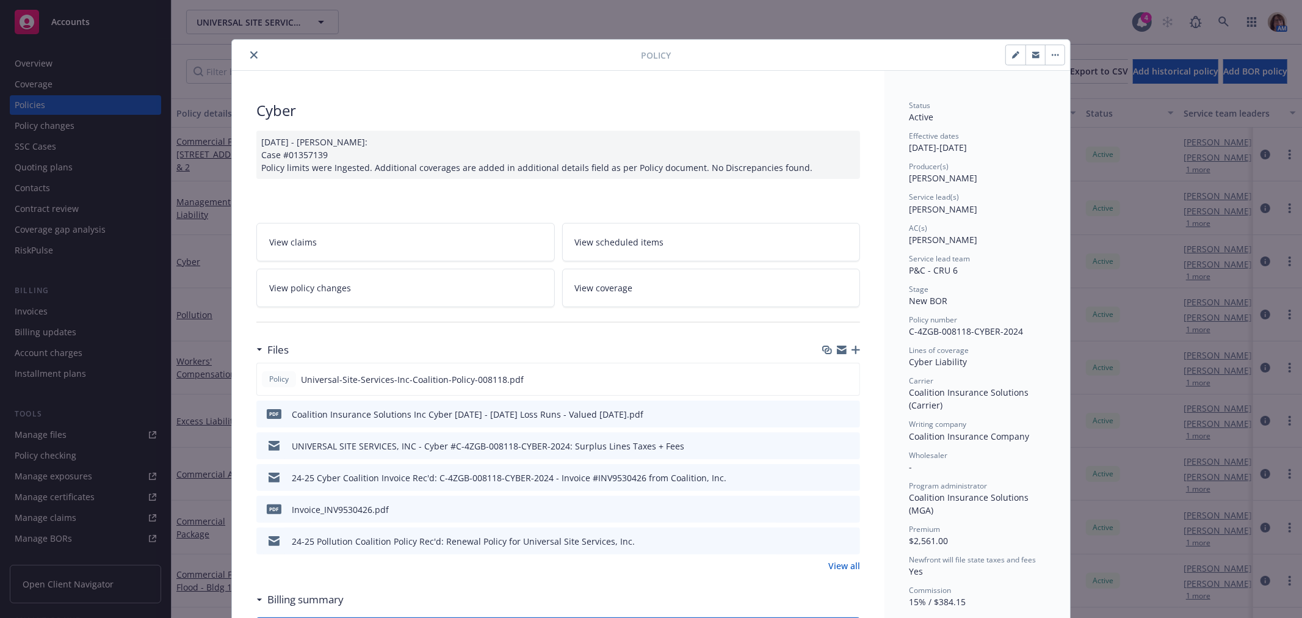
click at [845, 539] on icon "preview file" at bounding box center [848, 540] width 11 height 9
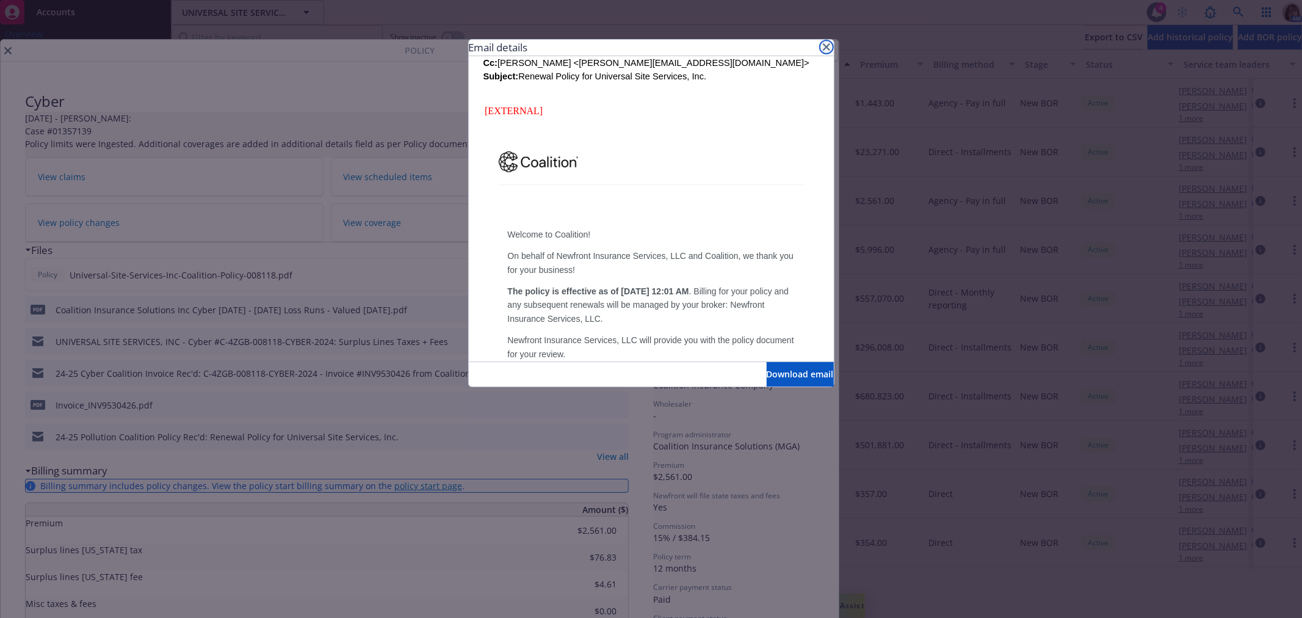
click at [827, 46] on icon "close" at bounding box center [826, 46] width 7 height 7
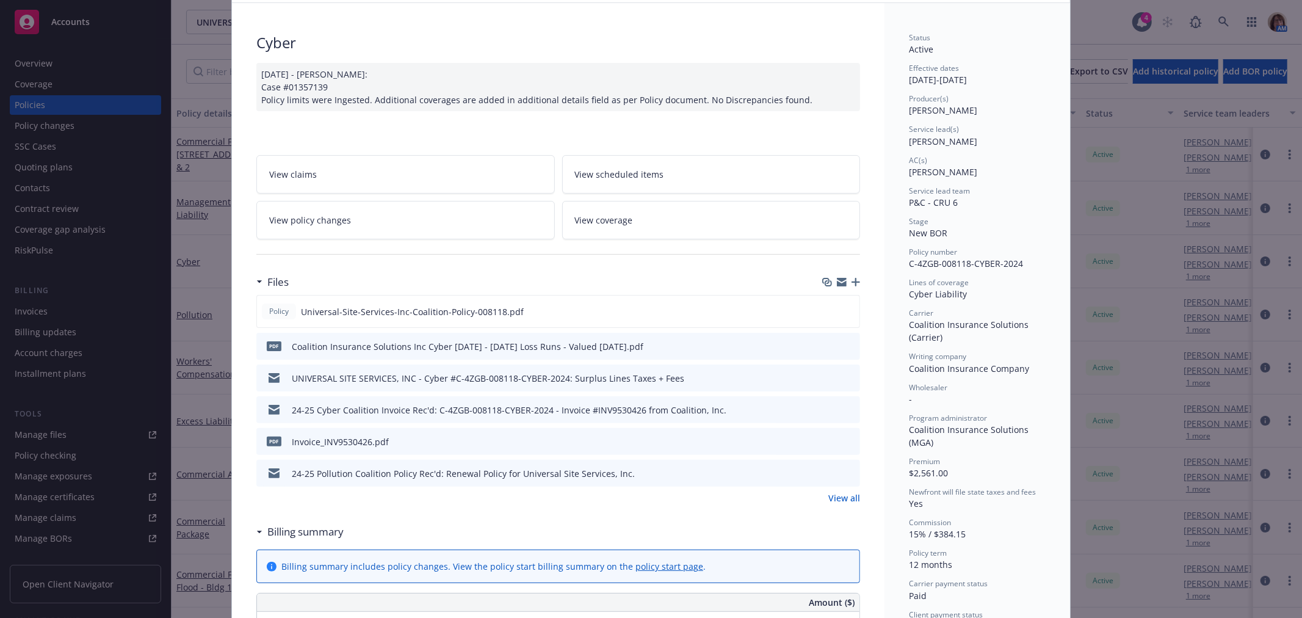
scroll to position [135, 0]
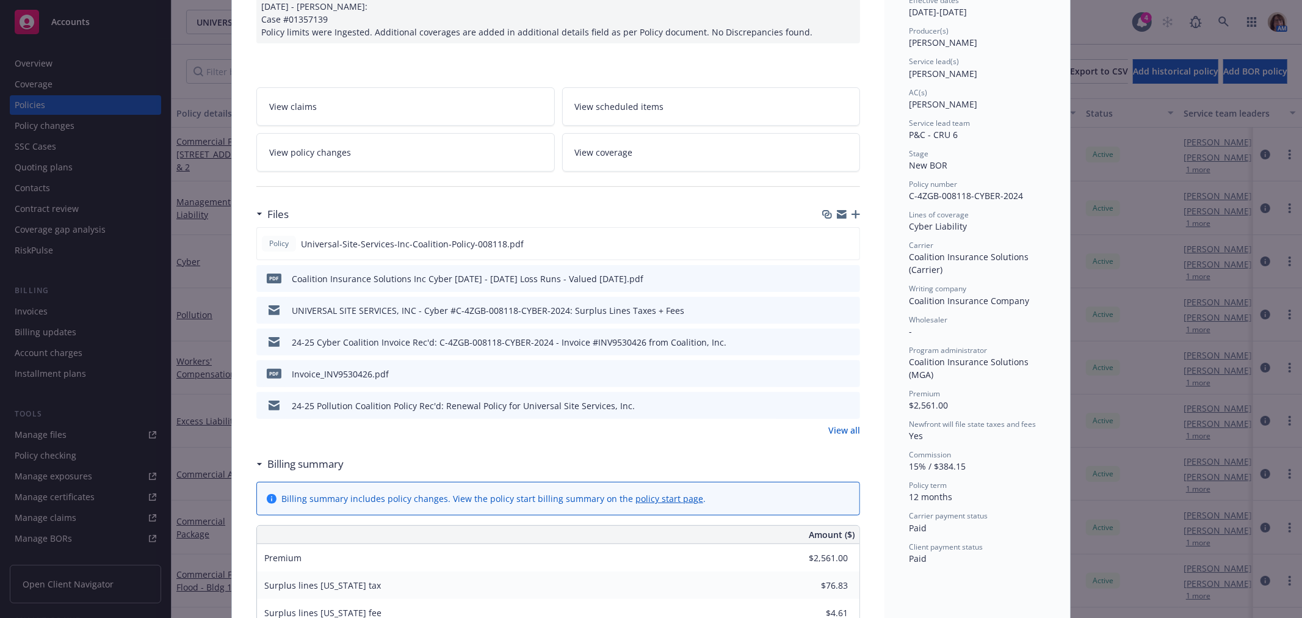
click at [837, 429] on link "View all" at bounding box center [844, 430] width 32 height 13
